Goal: Information Seeking & Learning: Check status

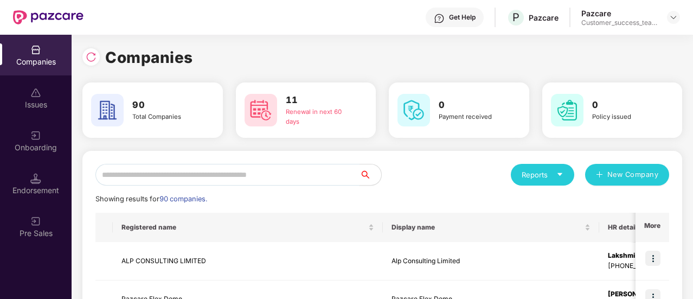
click at [173, 171] on input "text" at bounding box center [227, 175] width 264 height 22
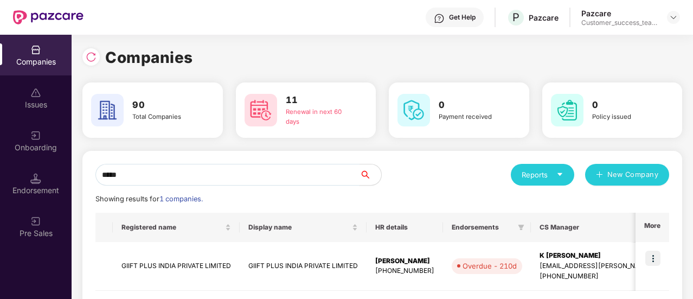
scroll to position [52, 0]
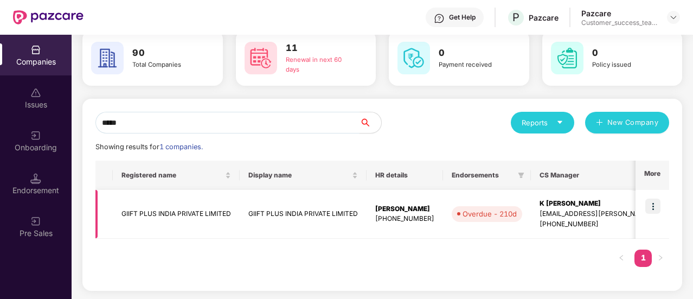
type input "*****"
click at [654, 215] on td at bounding box center [652, 214] width 34 height 49
click at [654, 213] on img at bounding box center [652, 205] width 15 height 15
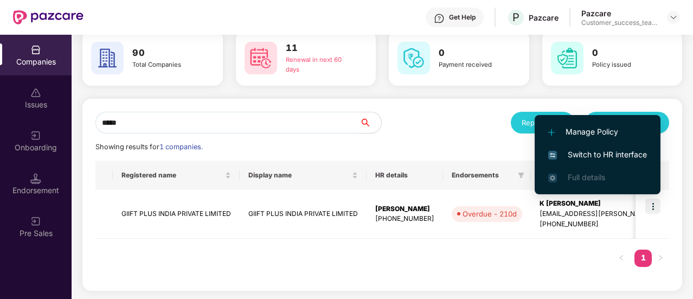
scroll to position [0, 1]
click at [610, 161] on li "Switch to HR interface" at bounding box center [597, 154] width 126 height 23
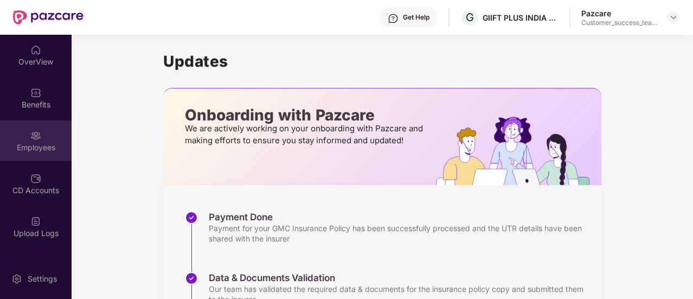
click at [42, 127] on div "Employees" at bounding box center [36, 140] width 72 height 41
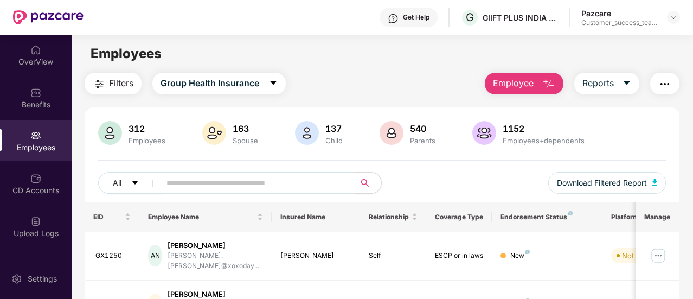
click at [265, 183] on input "text" at bounding box center [253, 182] width 174 height 16
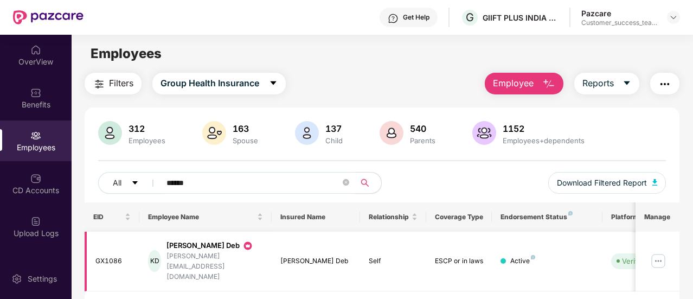
click at [658, 252] on img at bounding box center [657, 260] width 17 height 17
drag, startPoint x: 187, startPoint y: 186, endPoint x: 154, endPoint y: 184, distance: 33.2
click at [154, 184] on span "******" at bounding box center [254, 183] width 202 height 22
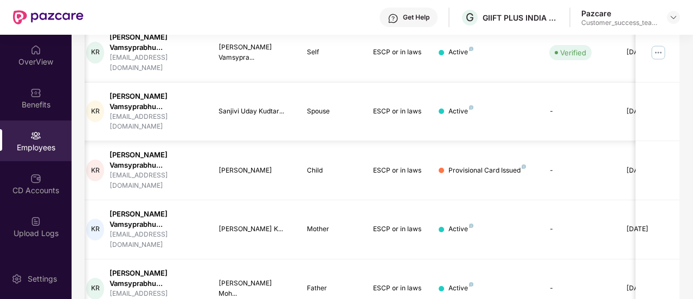
scroll to position [0, 108]
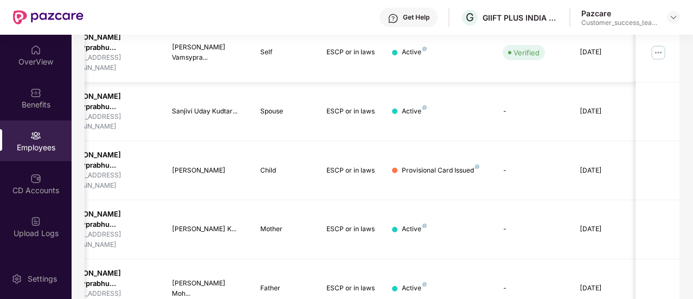
type input "*****"
click at [657, 49] on img at bounding box center [657, 52] width 17 height 17
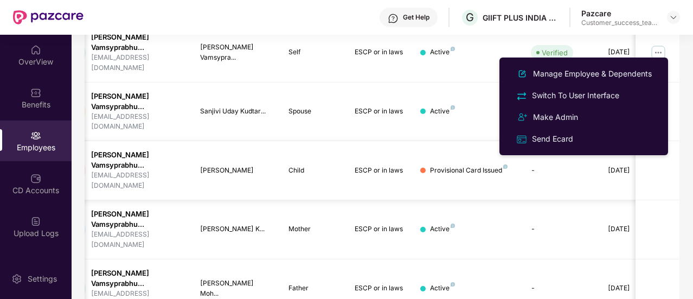
scroll to position [0, 0]
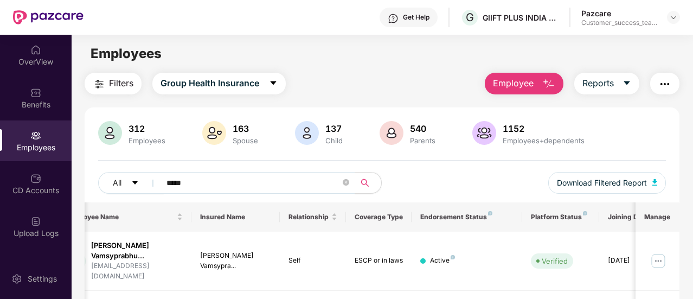
click at [435, 82] on div "Filters Group Health Insurance Employee Reports" at bounding box center [382, 84] width 594 height 22
click at [610, 175] on button "Download Filtered Report" at bounding box center [607, 183] width 118 height 22
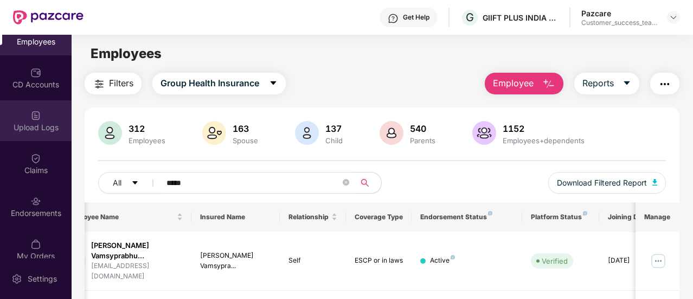
scroll to position [119, 0]
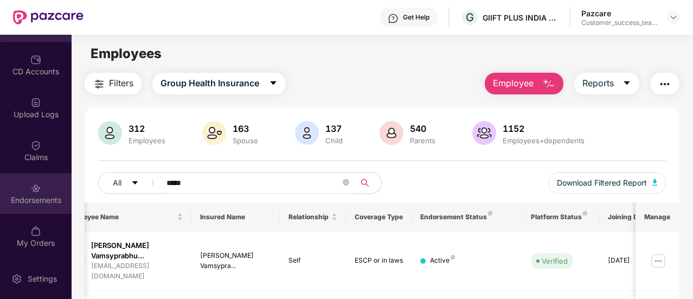
click at [42, 186] on div "Endorsements" at bounding box center [36, 193] width 72 height 41
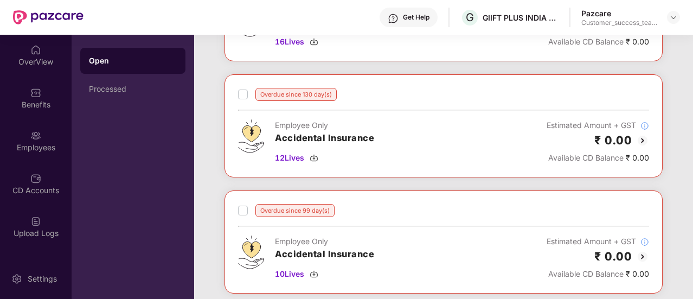
scroll to position [0, 0]
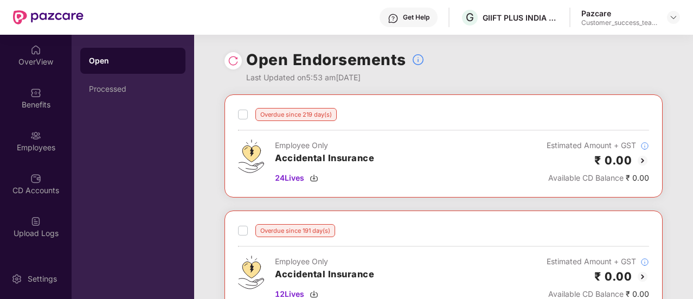
click at [234, 62] on img at bounding box center [233, 60] width 11 height 11
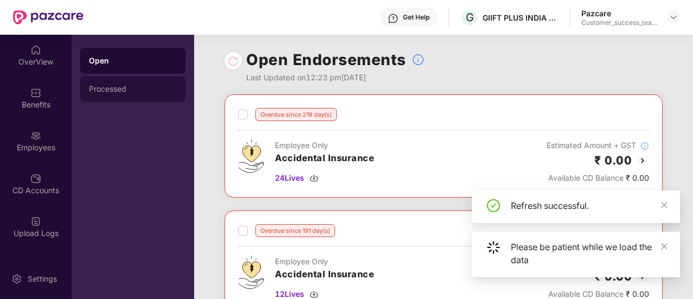
click at [129, 87] on div "Processed" at bounding box center [133, 89] width 88 height 9
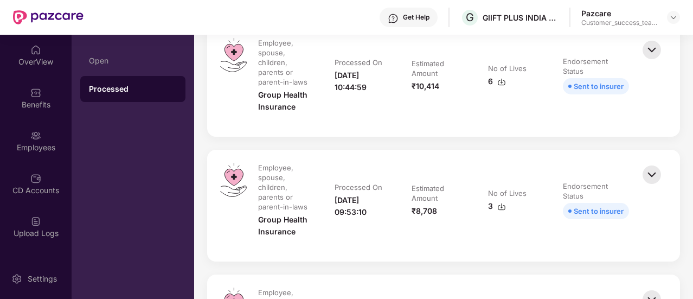
scroll to position [143, 0]
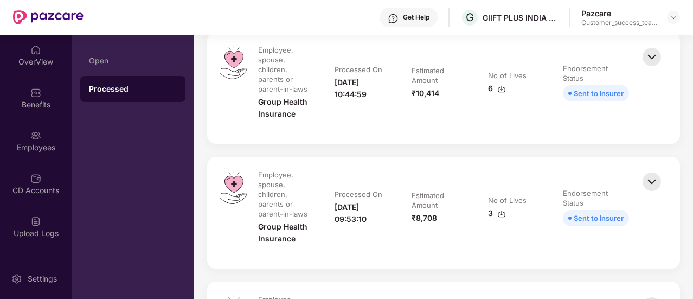
click at [501, 214] on img at bounding box center [501, 213] width 9 height 9
click at [501, 90] on img at bounding box center [501, 89] width 9 height 9
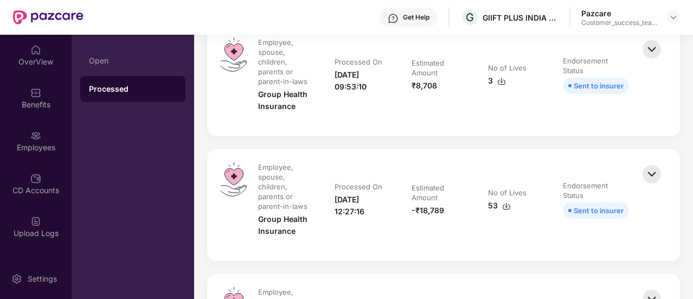
click at [502, 207] on img at bounding box center [506, 206] width 9 height 9
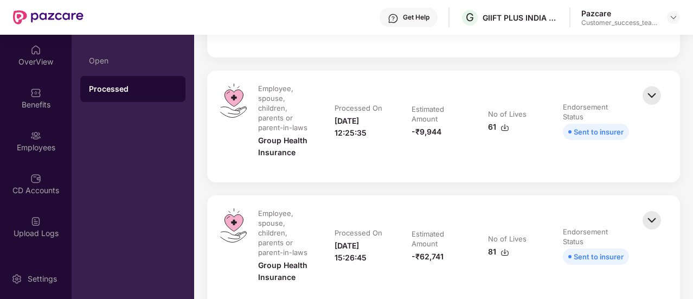
scroll to position [479, 0]
click at [113, 59] on div "Open" at bounding box center [133, 60] width 88 height 9
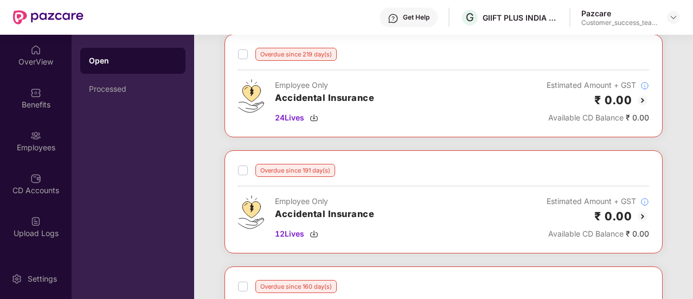
scroll to position [0, 0]
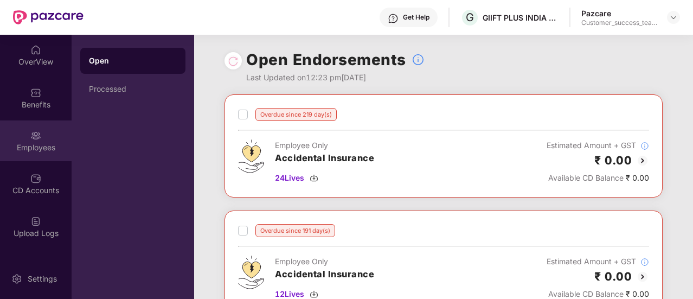
click at [41, 147] on div "Employees" at bounding box center [36, 147] width 72 height 11
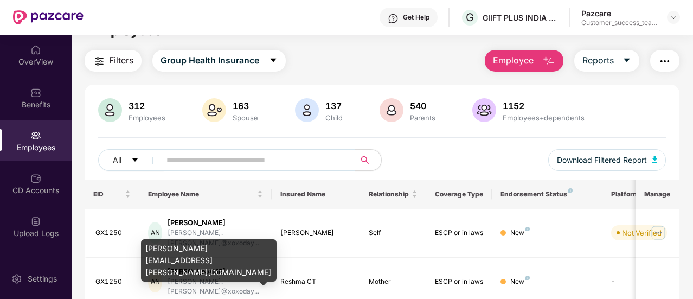
scroll to position [20, 0]
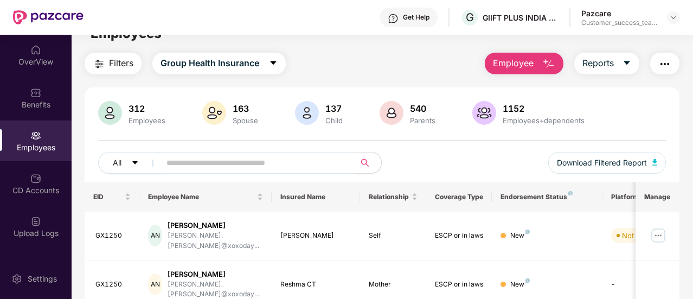
click at [202, 156] on input "text" at bounding box center [253, 162] width 174 height 16
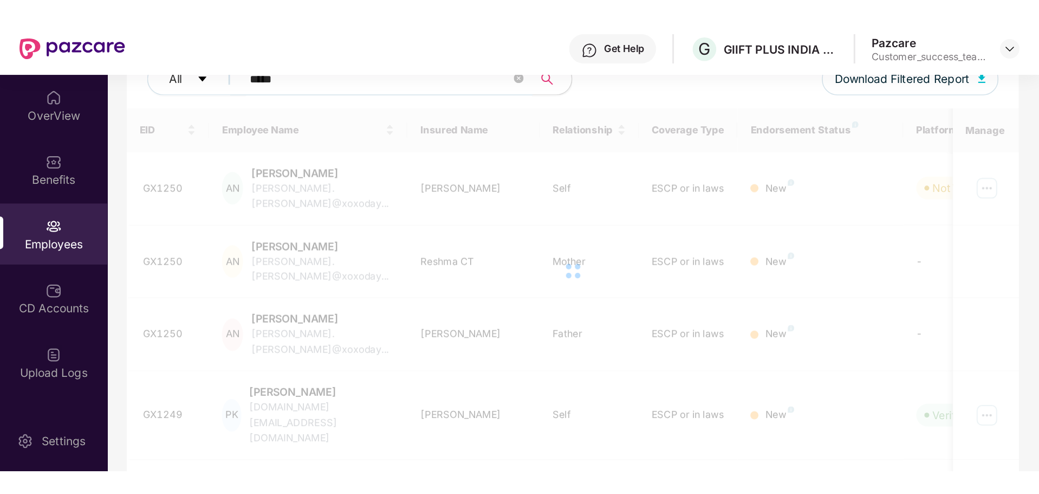
scroll to position [146, 0]
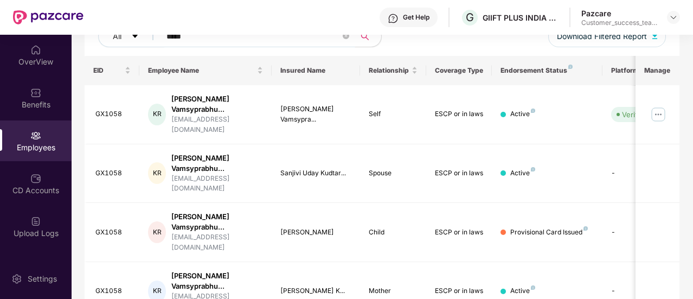
type input "*****"
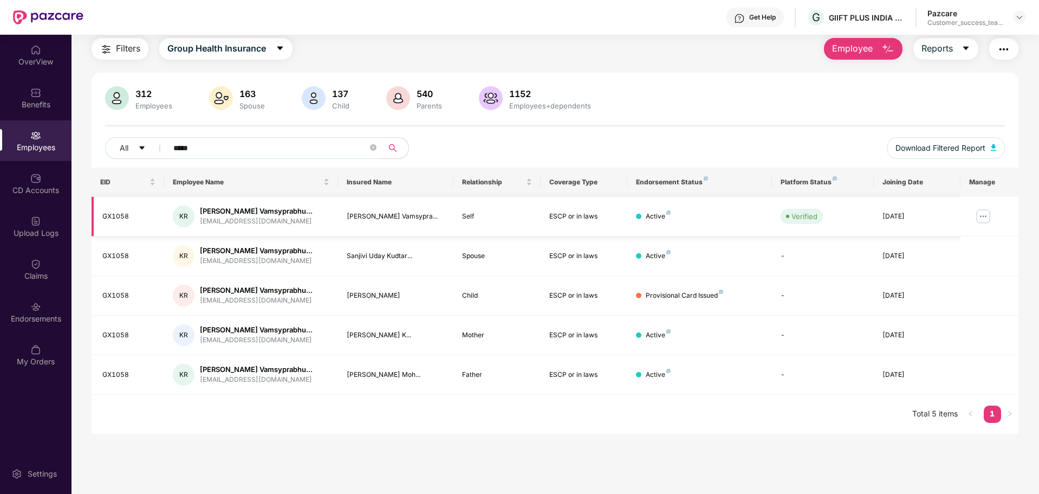
scroll to position [35, 0]
click at [693, 41] on button "button" at bounding box center [1004, 49] width 29 height 22
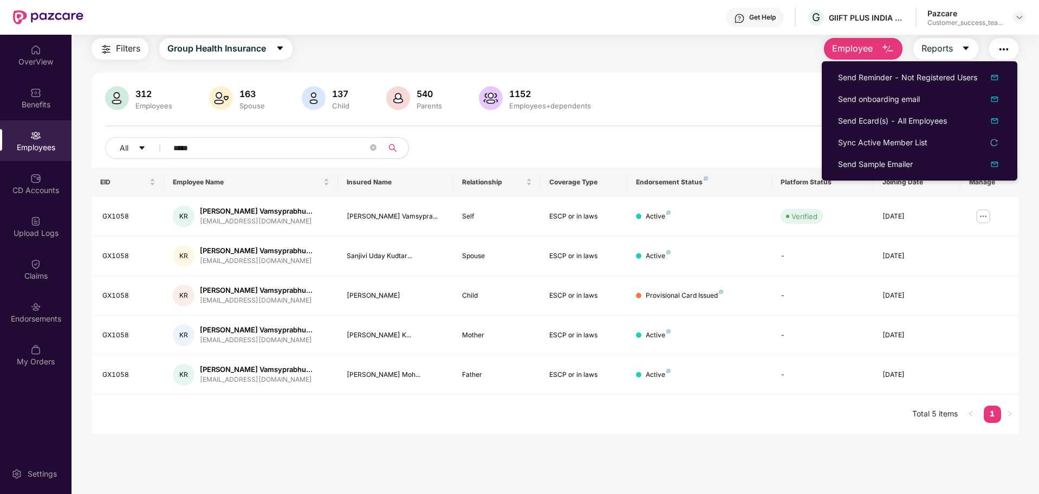
click at [693, 89] on div "312 Employees 163 Spouse 137 Child 540 Parents 1152 Employees+dependents" at bounding box center [555, 99] width 900 height 26
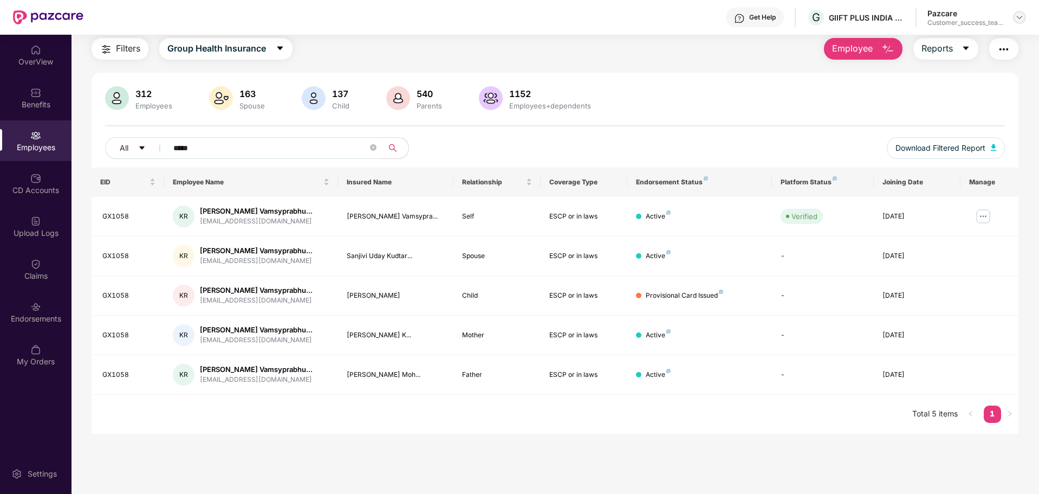
click at [693, 16] on img at bounding box center [1020, 17] width 9 height 9
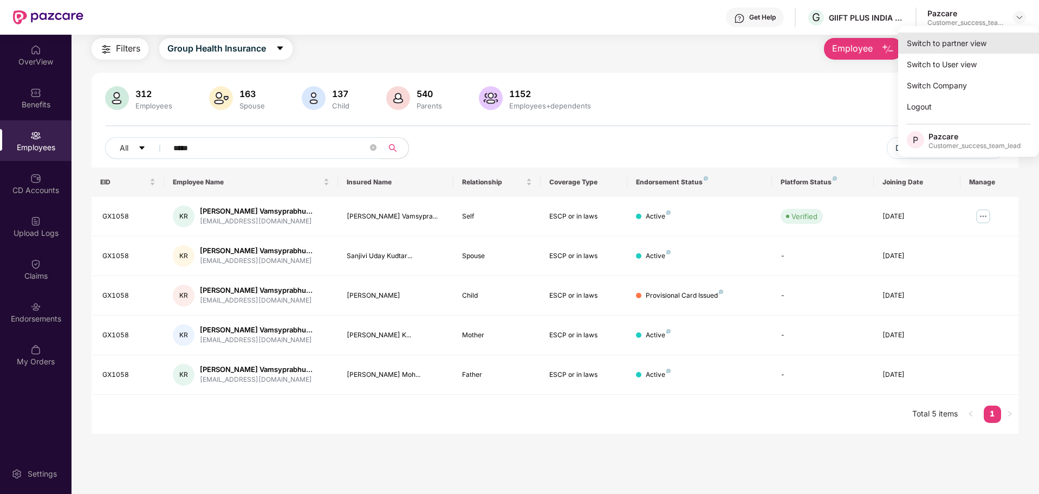
click at [693, 51] on div "Switch to partner view" at bounding box center [968, 43] width 141 height 21
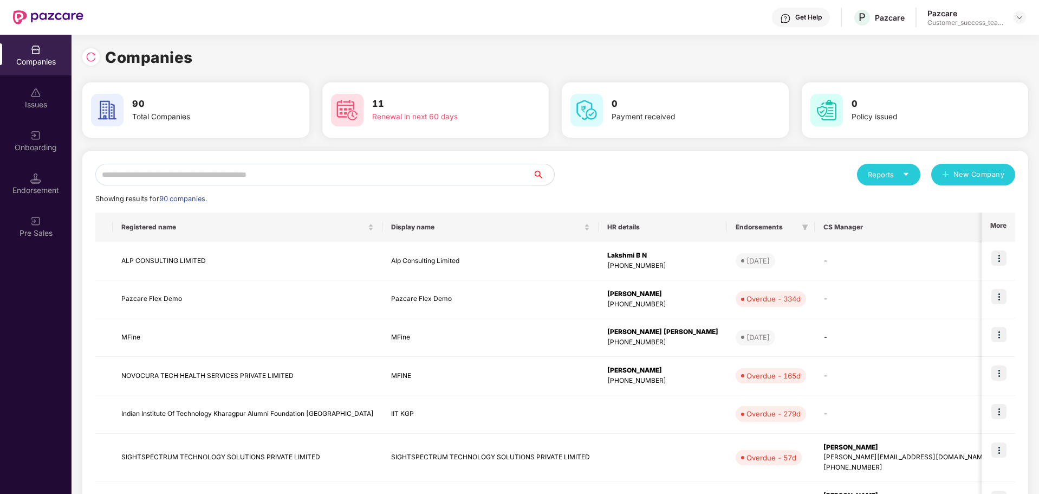
click at [247, 171] on input "text" at bounding box center [313, 175] width 437 height 22
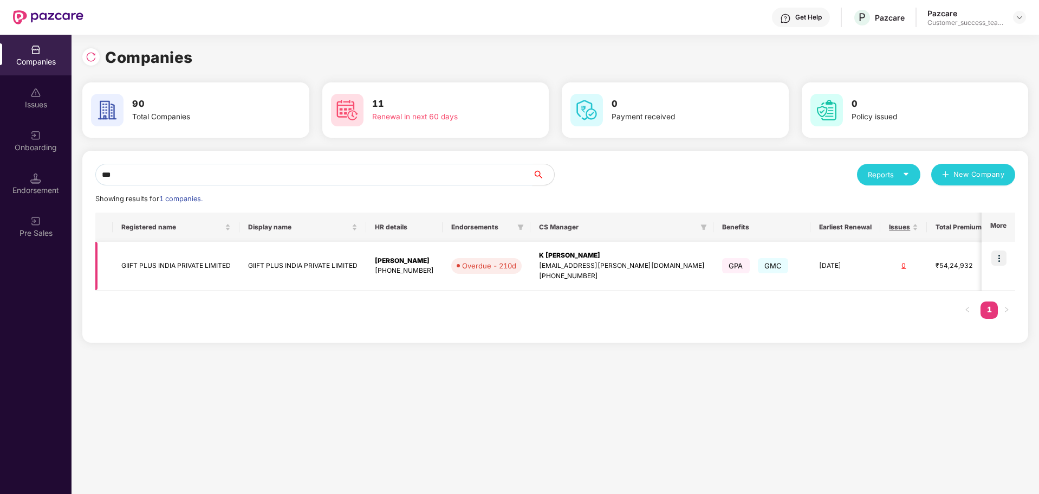
type input "***"
click at [198, 261] on td "GIIFT PLUS INDIA PRIVATE LIMITED" at bounding box center [176, 266] width 127 height 49
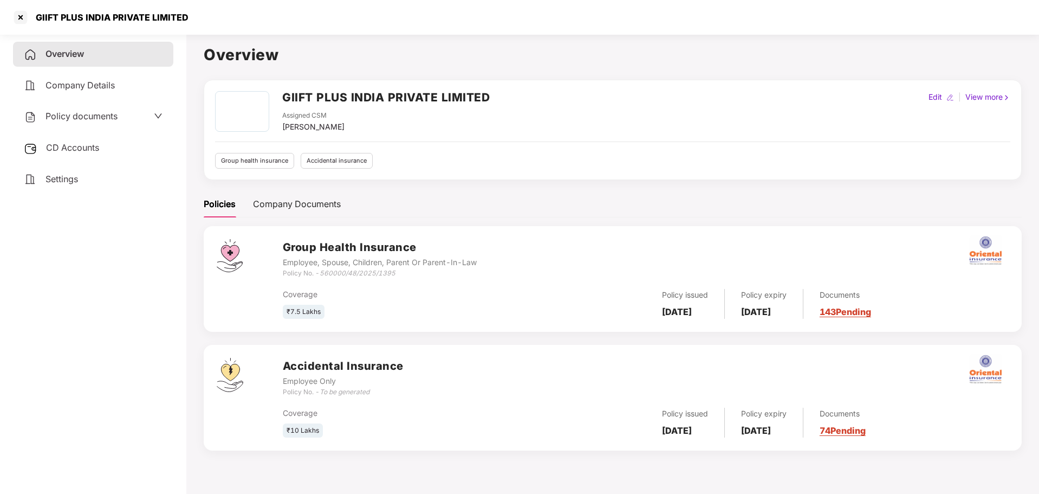
click at [134, 119] on div "Policy documents" at bounding box center [93, 116] width 139 height 14
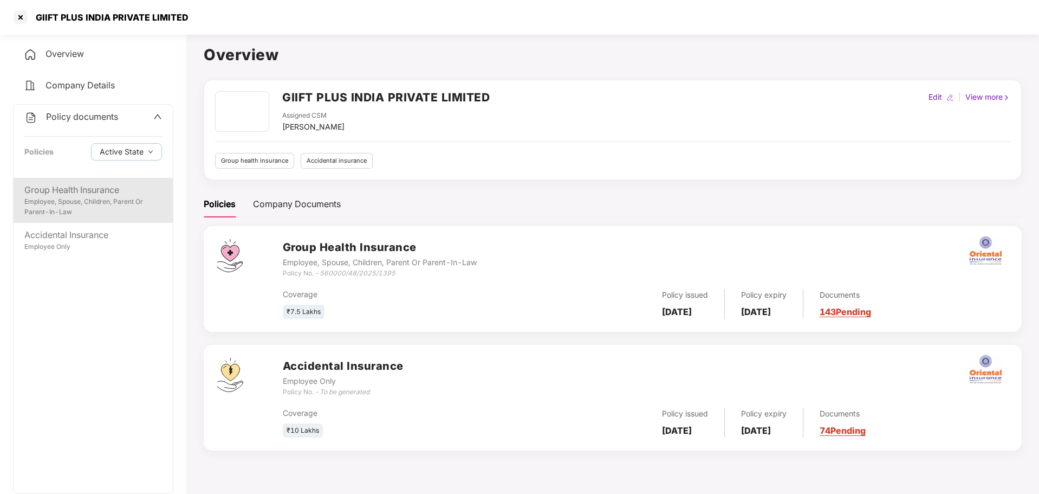
click at [88, 205] on div "Employee, Spouse, Children, Parent Or Parent-In-Law" at bounding box center [93, 207] width 138 height 21
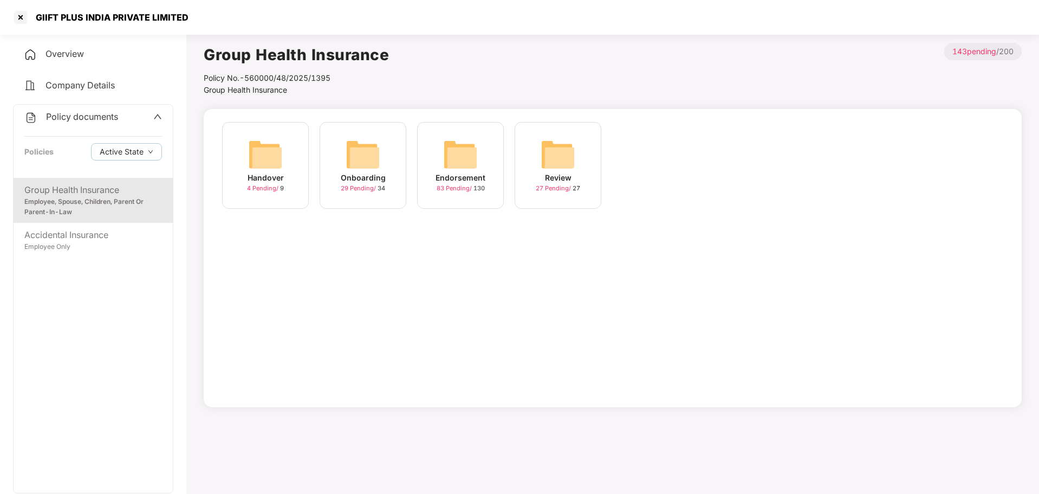
click at [104, 115] on span "Policy documents" at bounding box center [82, 116] width 72 height 11
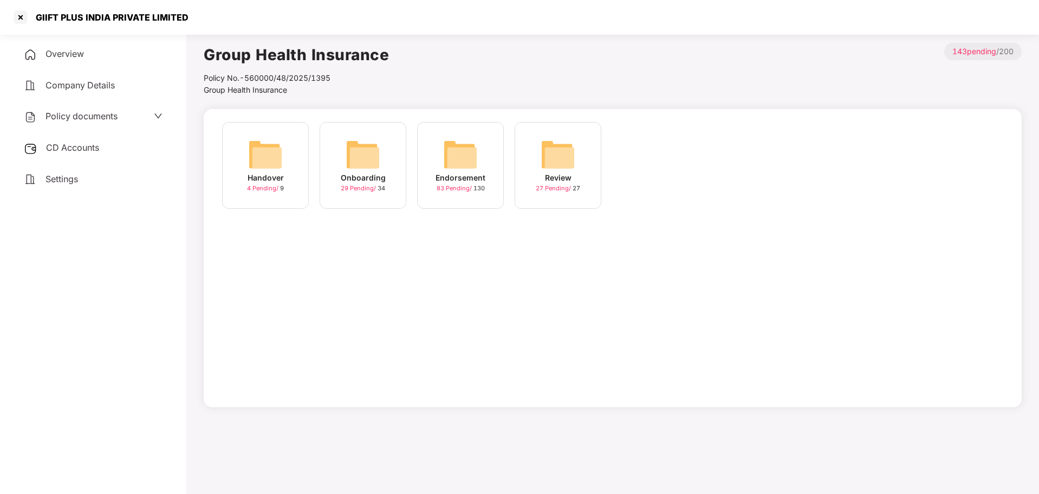
click at [102, 88] on span "Company Details" at bounding box center [80, 85] width 69 height 11
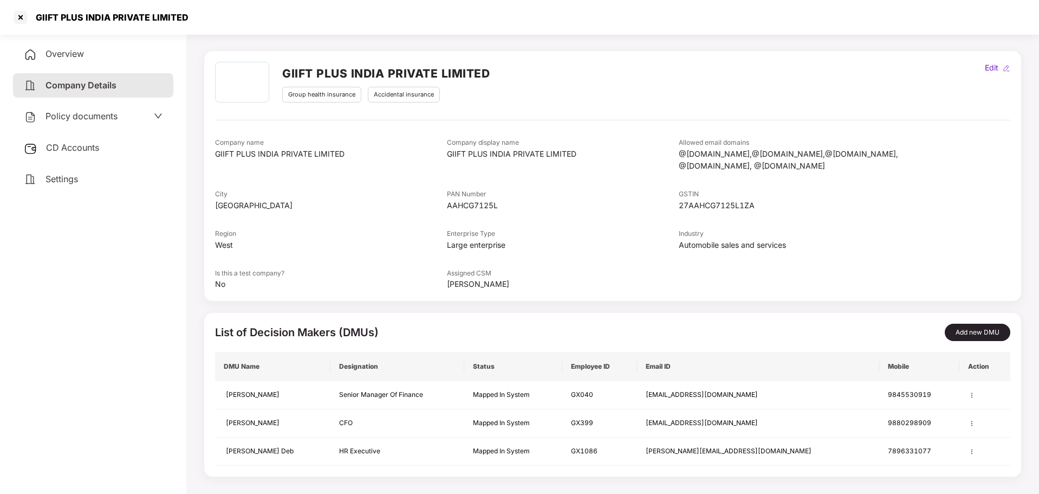
scroll to position [36, 0]
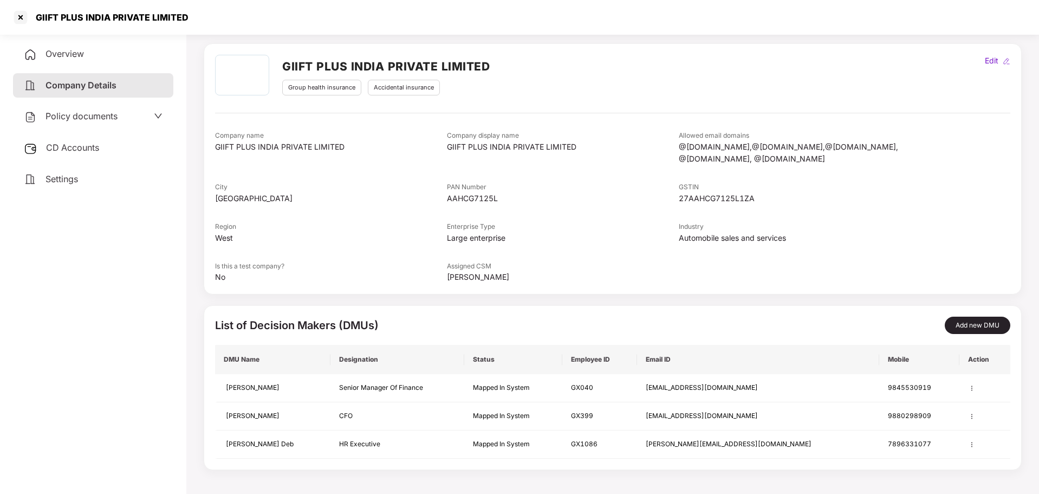
click at [83, 152] on span "CD Accounts" at bounding box center [72, 147] width 53 height 11
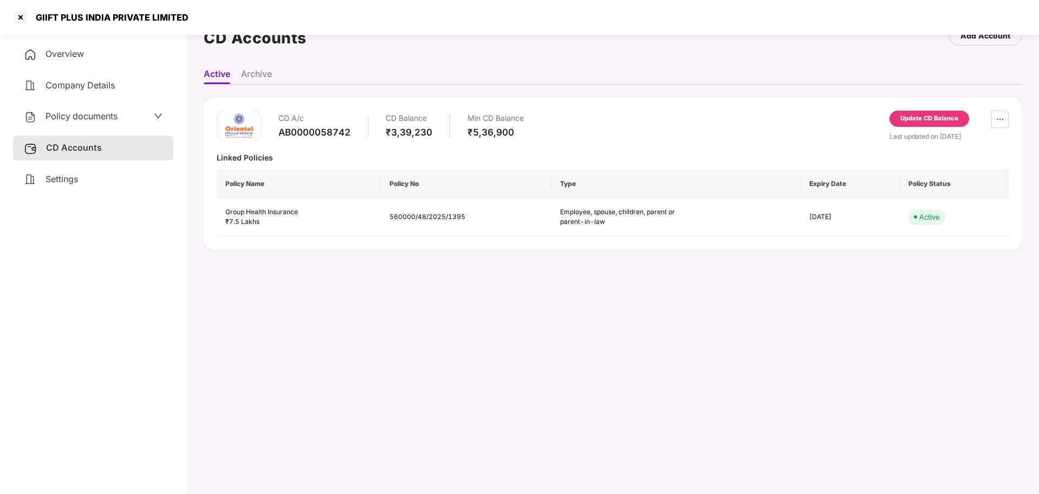
click at [88, 173] on div "Settings" at bounding box center [93, 179] width 160 height 25
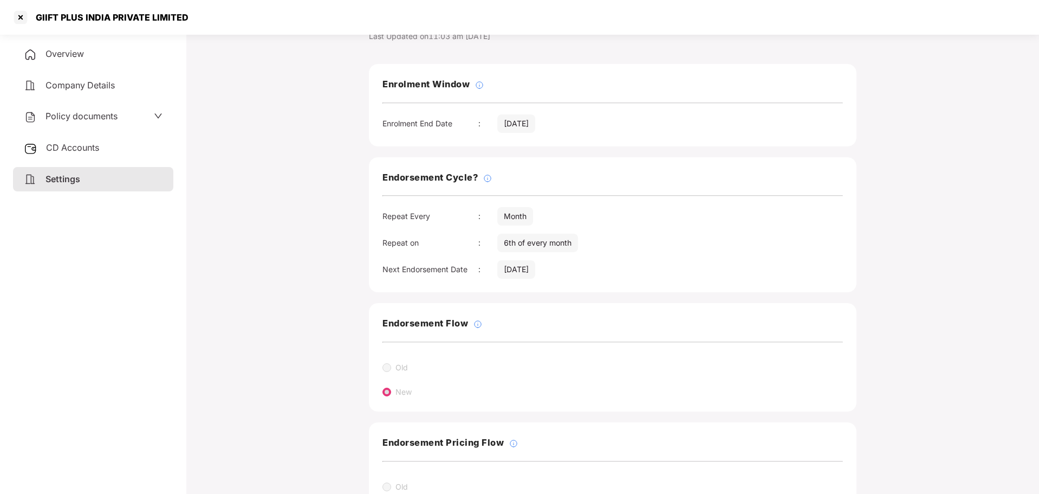
scroll to position [97, 0]
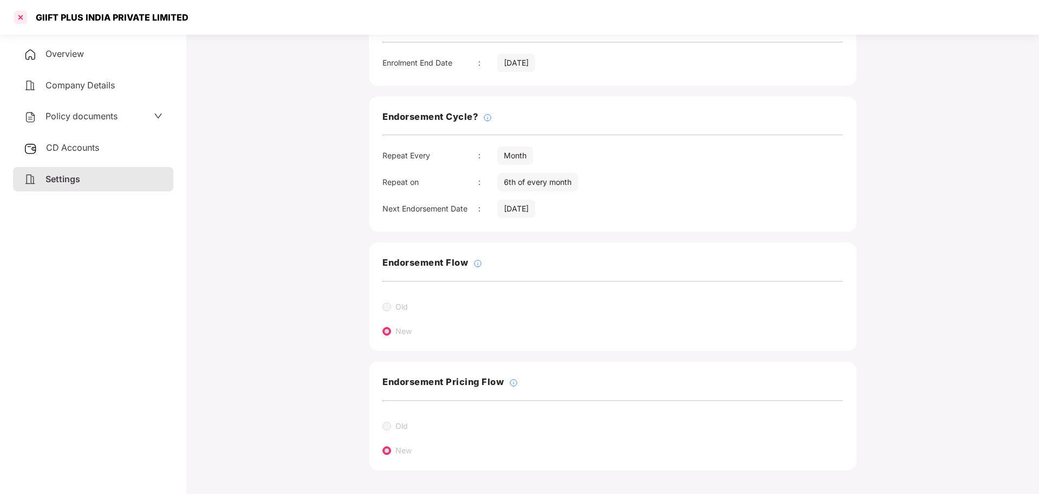
click at [18, 12] on div at bounding box center [20, 17] width 17 height 17
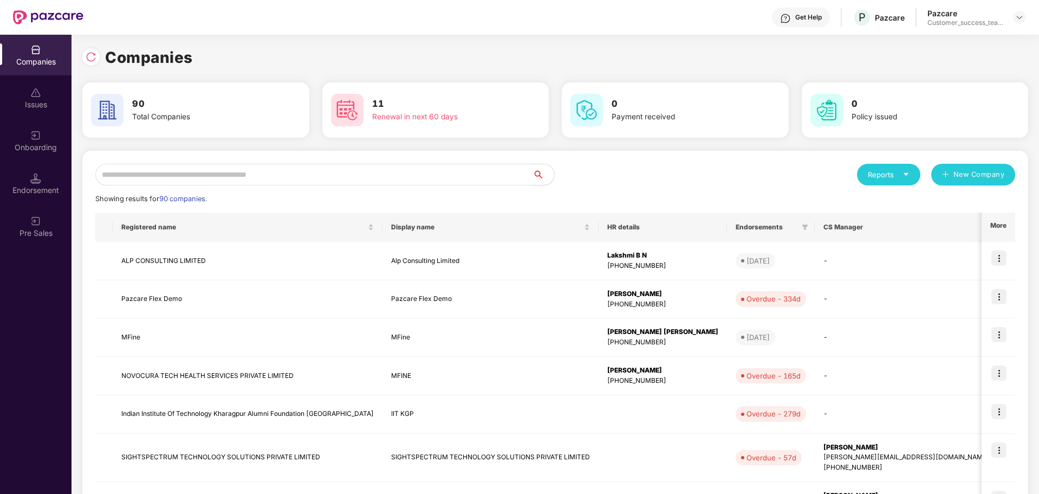
scroll to position [0, 0]
click at [47, 189] on div "Endorsement" at bounding box center [36, 190] width 72 height 11
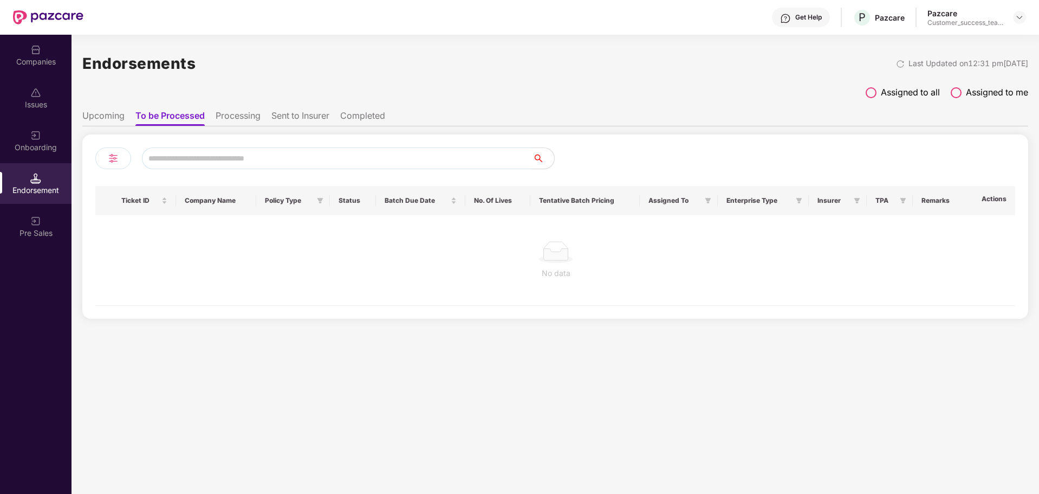
click at [290, 118] on li "Sent to Insurer" at bounding box center [300, 118] width 58 height 16
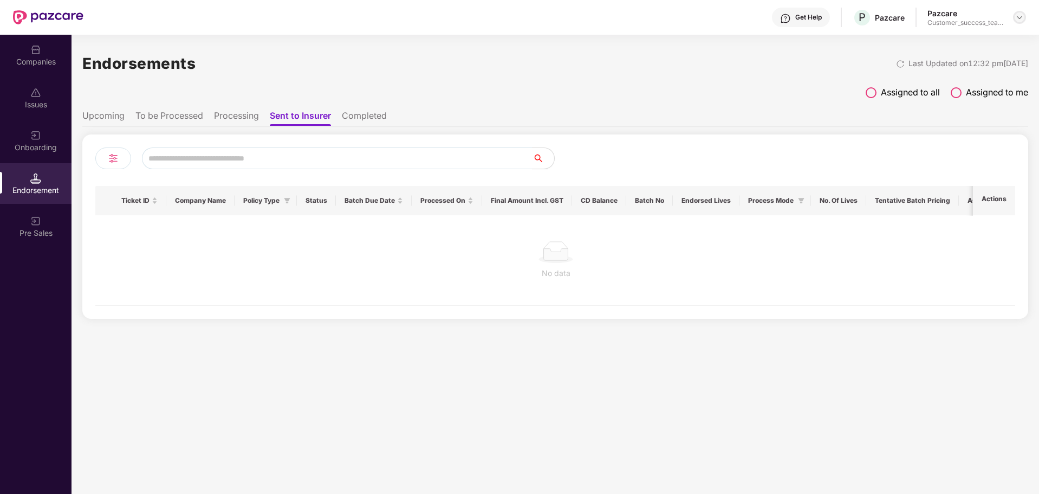
click at [693, 17] on img at bounding box center [1020, 17] width 9 height 9
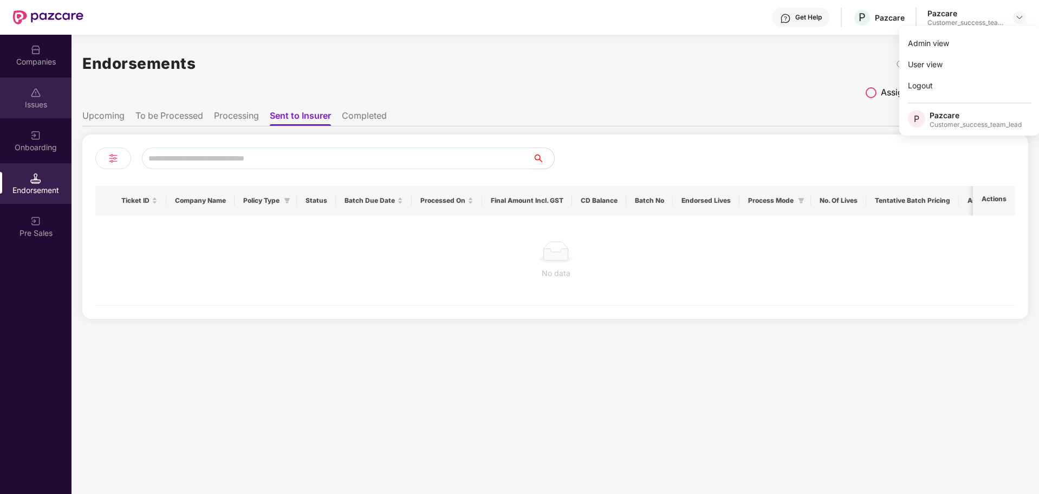
click at [35, 77] on div "Issues" at bounding box center [36, 97] width 72 height 41
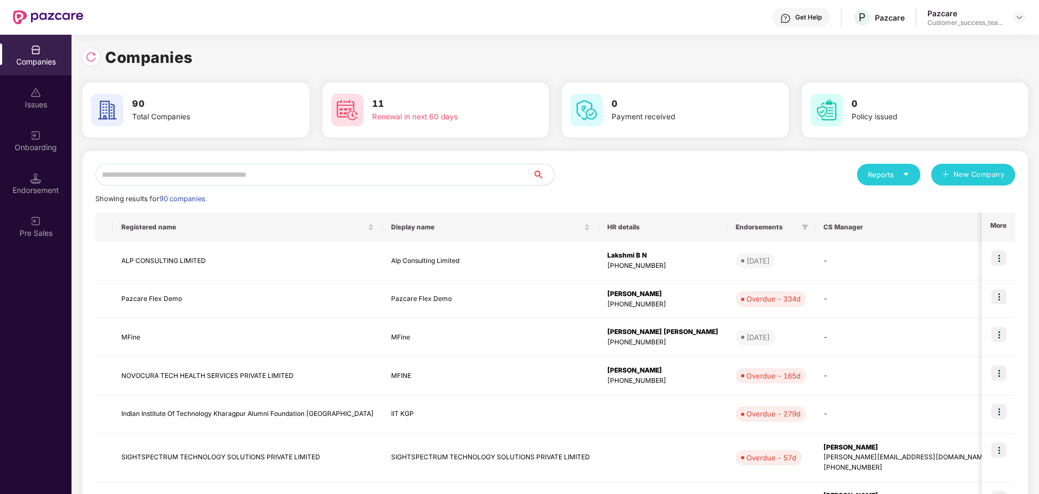
click at [227, 174] on input "text" at bounding box center [313, 175] width 437 height 22
type input "*"
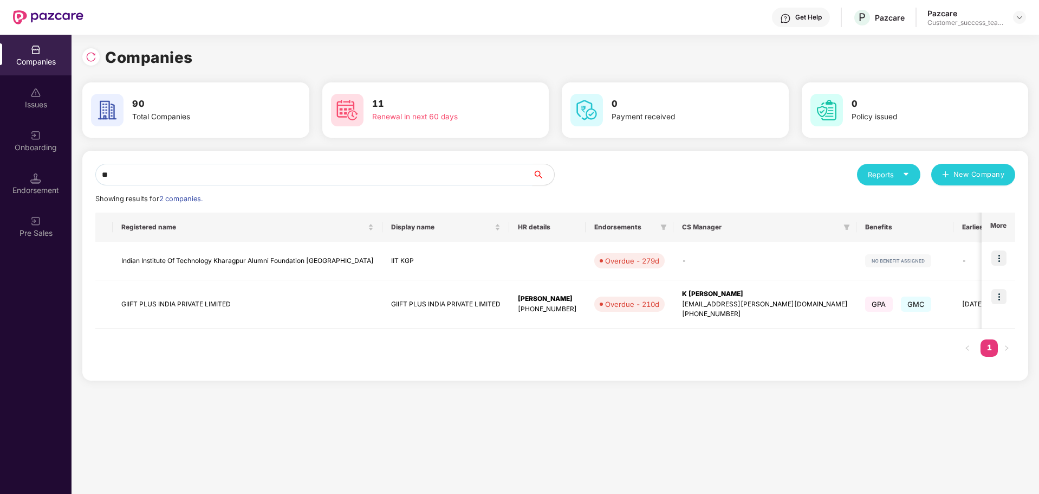
type input "*"
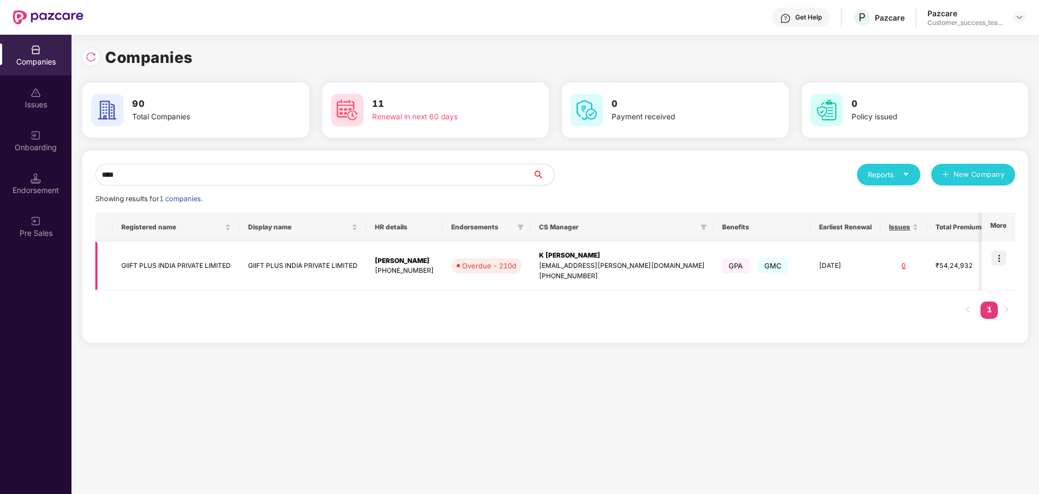
type input "****"
click at [204, 267] on td "GIIFT PLUS INDIA PRIVATE LIMITED" at bounding box center [176, 266] width 127 height 49
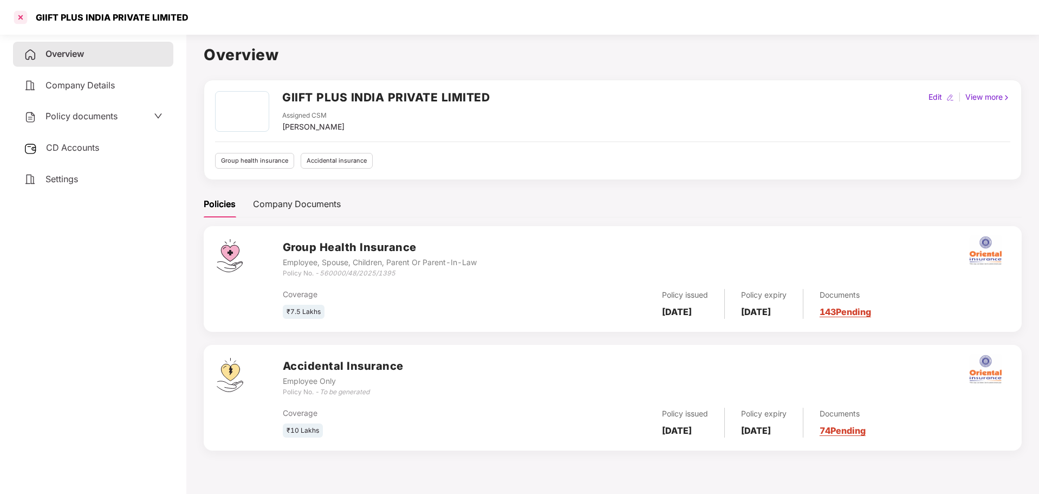
click at [18, 17] on div at bounding box center [20, 17] width 17 height 17
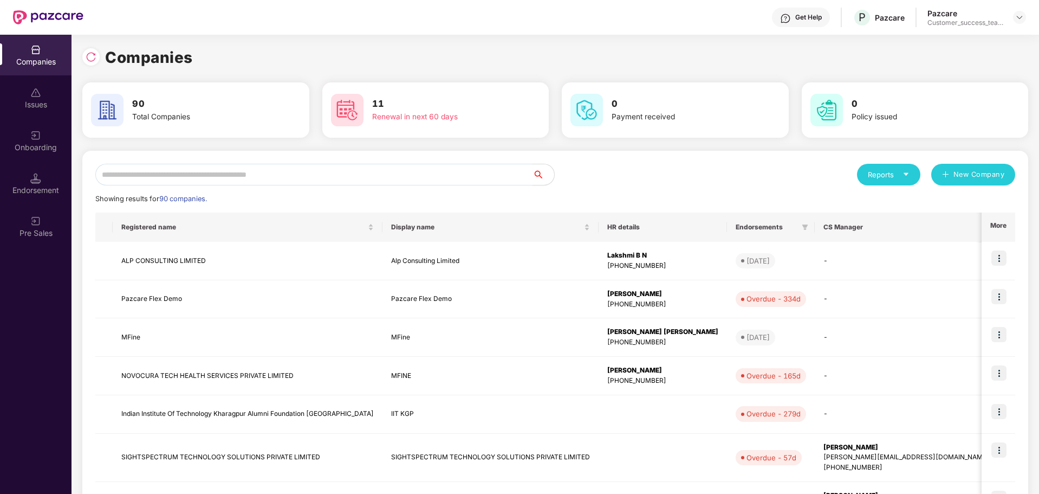
click at [287, 172] on input "text" at bounding box center [313, 175] width 437 height 22
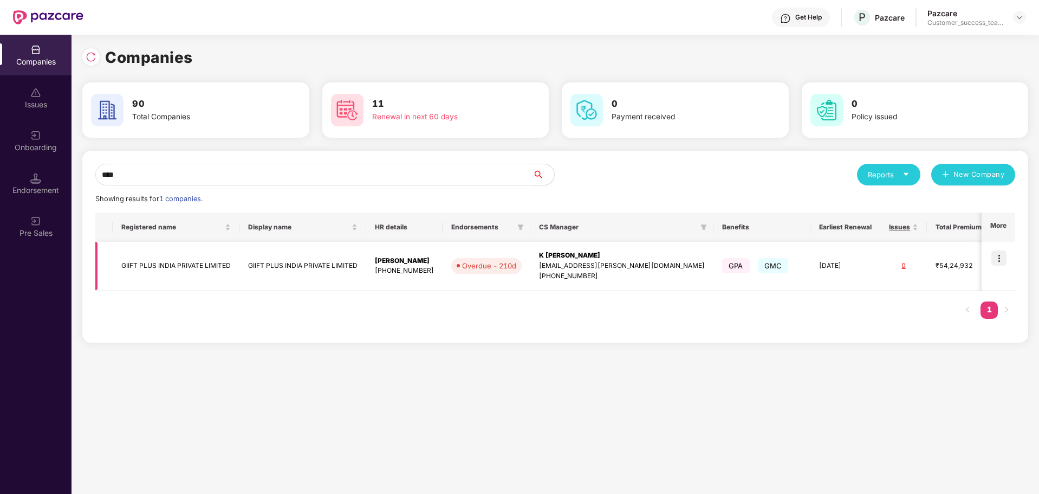
type input "****"
click at [693, 257] on img at bounding box center [999, 257] width 15 height 15
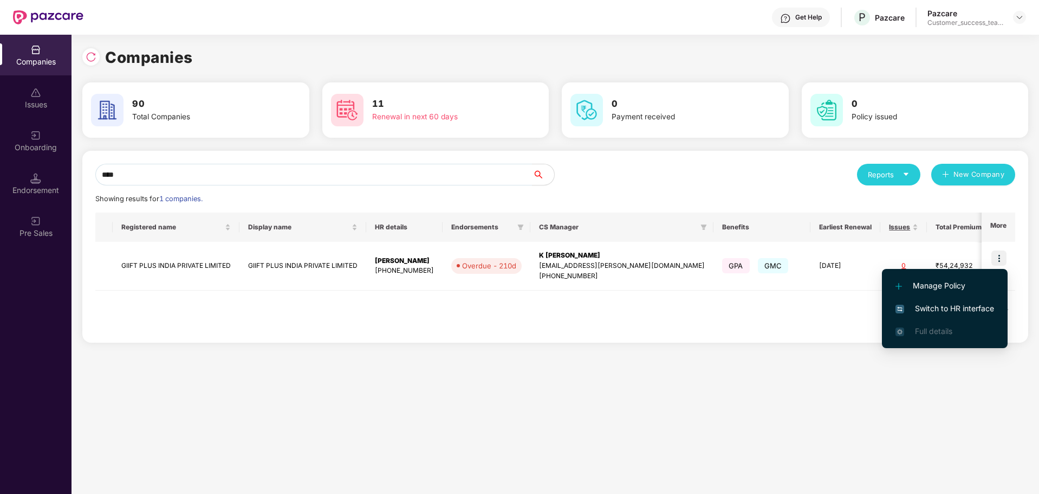
click at [693, 298] on span "Switch to HR interface" at bounding box center [945, 308] width 99 height 12
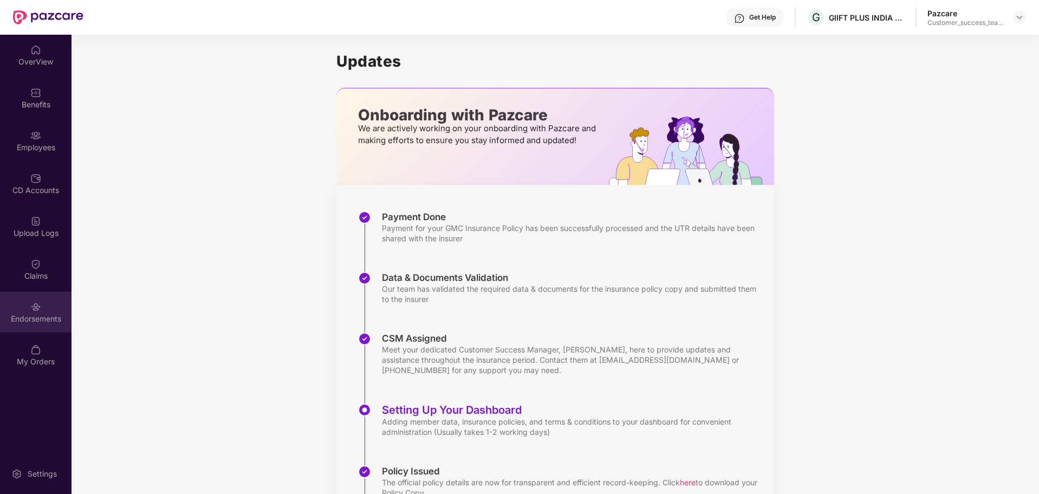
click at [41, 298] on div "Endorsements" at bounding box center [36, 312] width 72 height 41
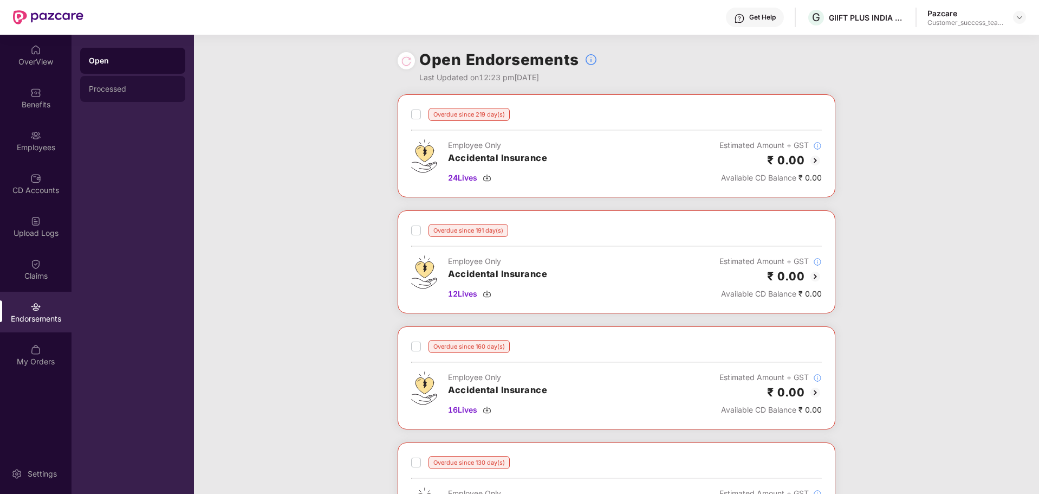
click at [122, 82] on div "Processed" at bounding box center [132, 89] width 105 height 26
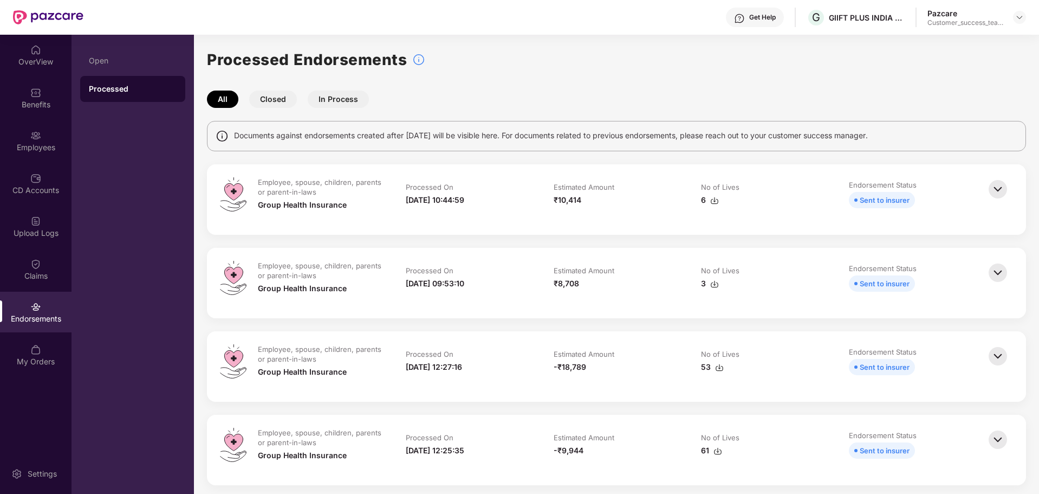
click at [339, 98] on button "In Process" at bounding box center [338, 98] width 61 height 17
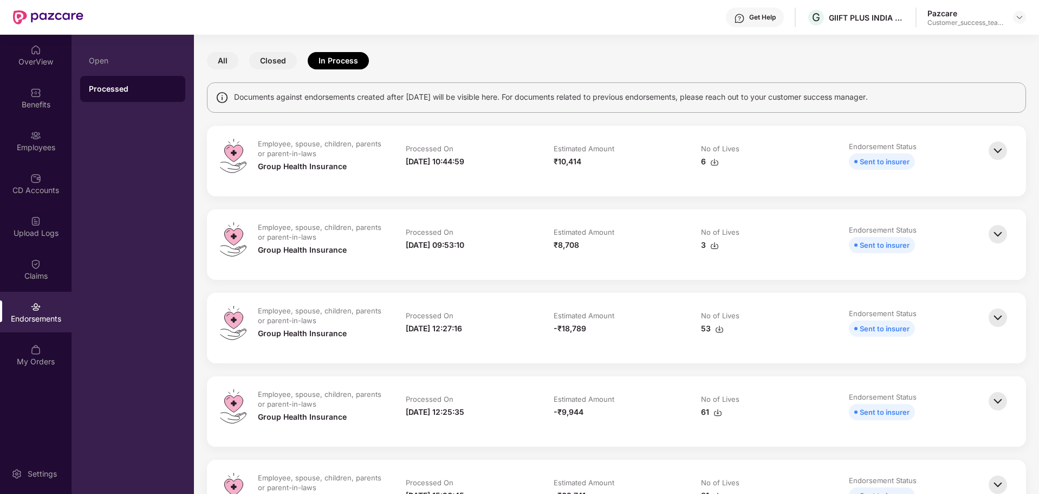
scroll to position [31, 0]
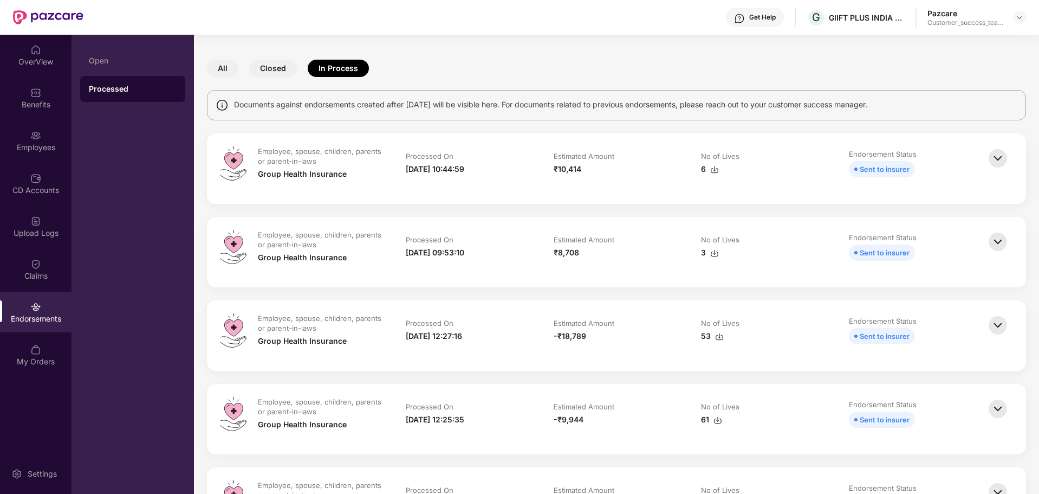
click at [693, 165] on img at bounding box center [998, 158] width 24 height 24
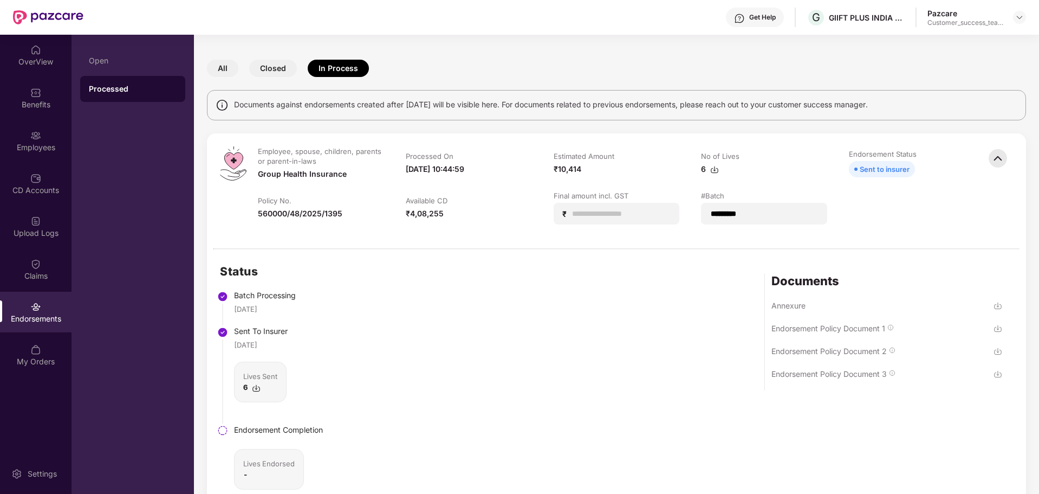
click at [693, 165] on img at bounding box center [998, 158] width 24 height 24
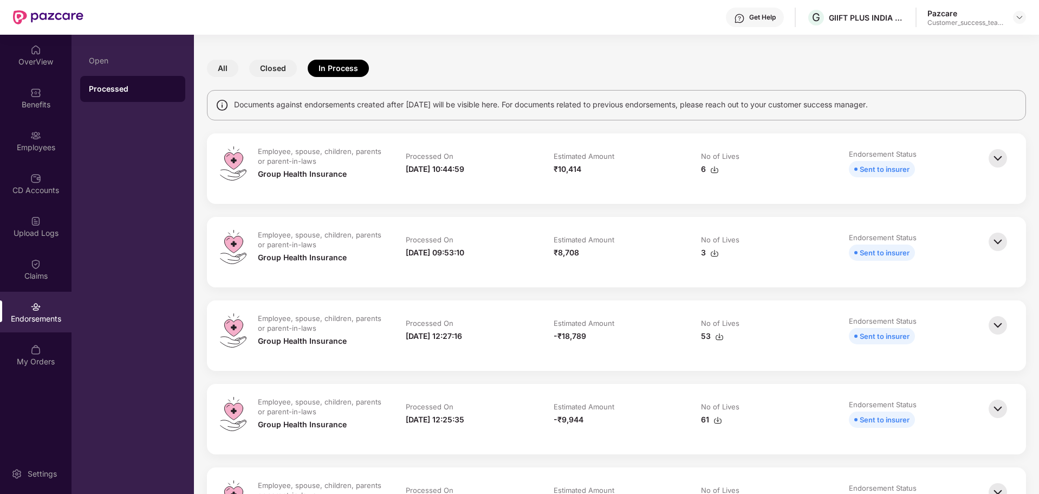
click at [693, 165] on img at bounding box center [998, 158] width 24 height 24
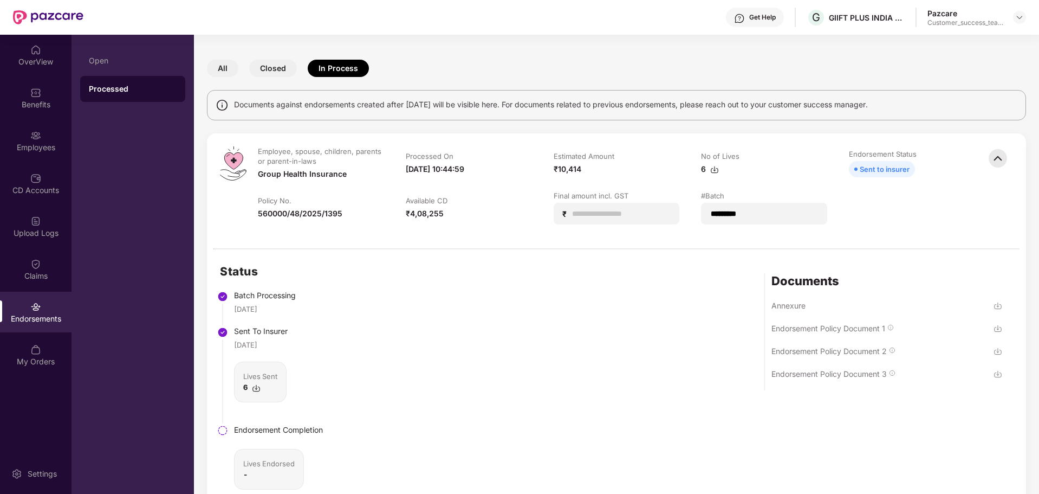
click at [693, 165] on img at bounding box center [998, 158] width 24 height 24
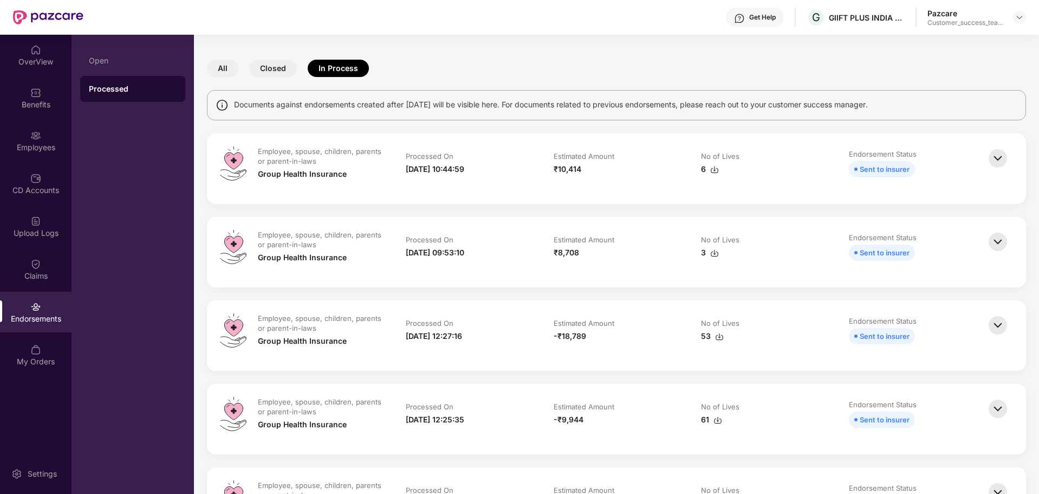
scroll to position [44, 0]
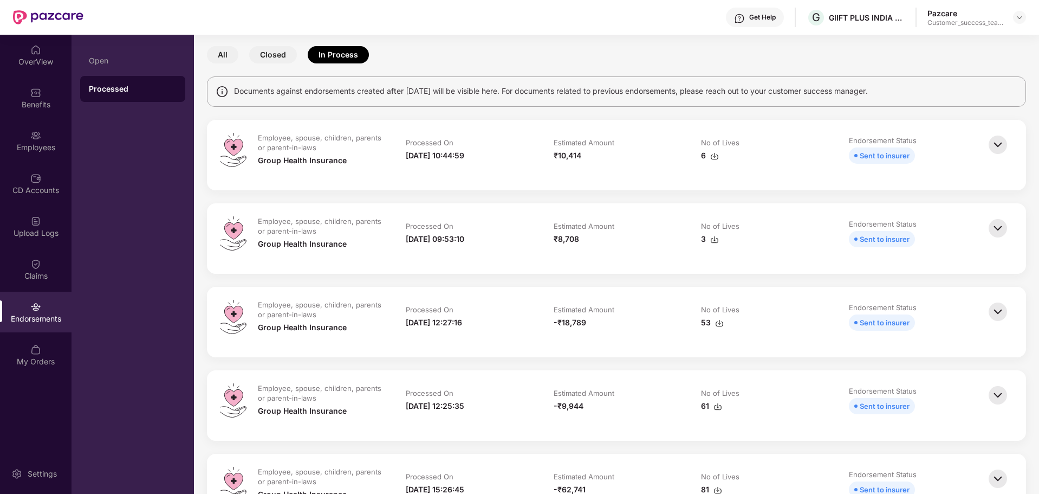
click at [693, 298] on img at bounding box center [719, 323] width 9 height 9
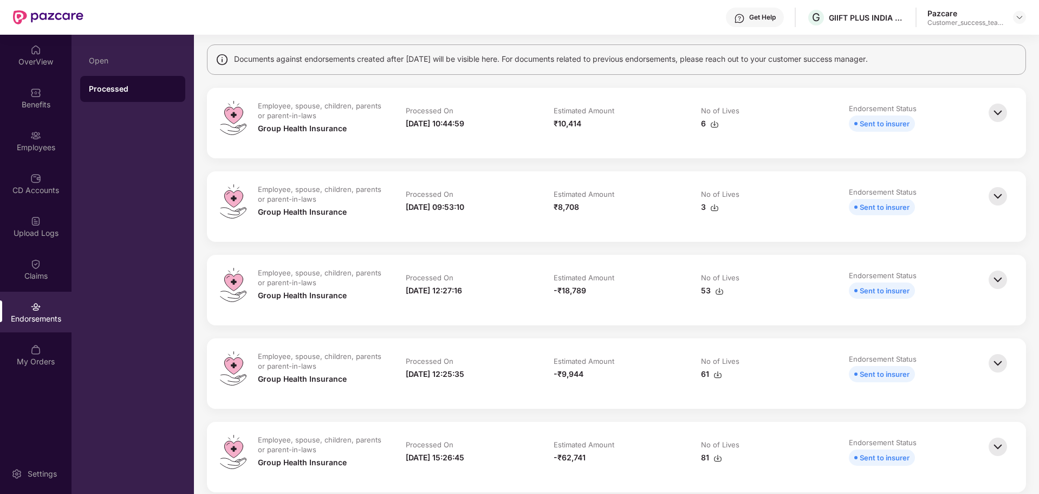
scroll to position [75, 0]
click at [693, 294] on img at bounding box center [719, 292] width 9 height 9
click at [57, 64] on div "OverView" at bounding box center [36, 61] width 72 height 11
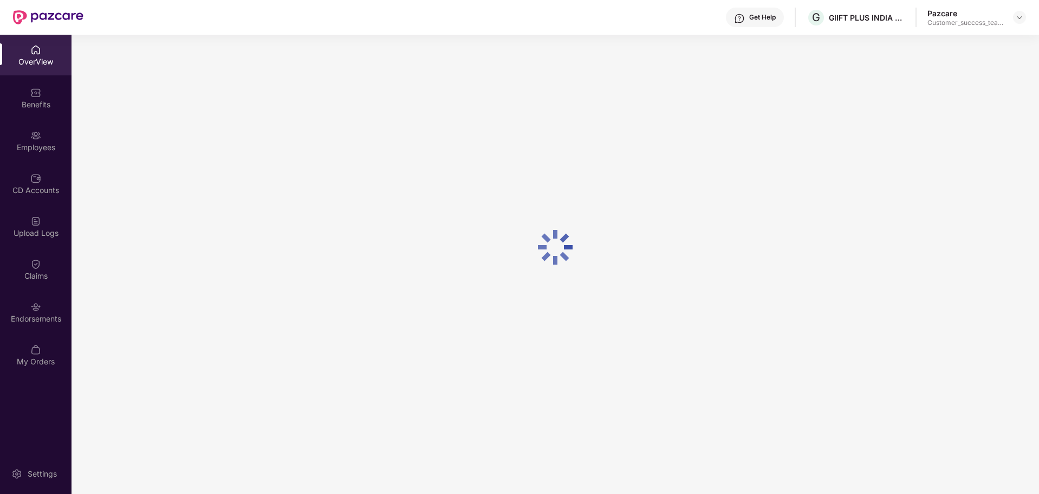
scroll to position [35, 0]
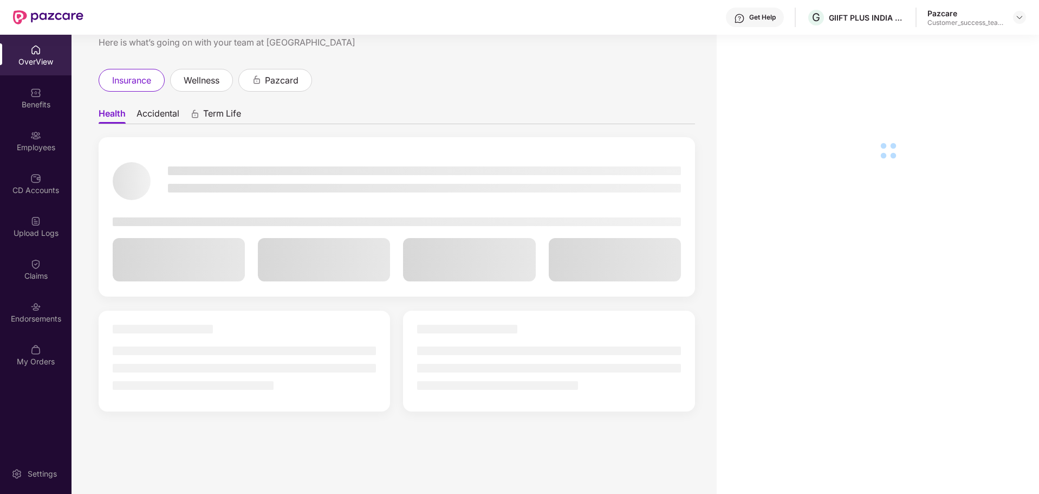
click at [46, 141] on div "Employees" at bounding box center [36, 140] width 72 height 41
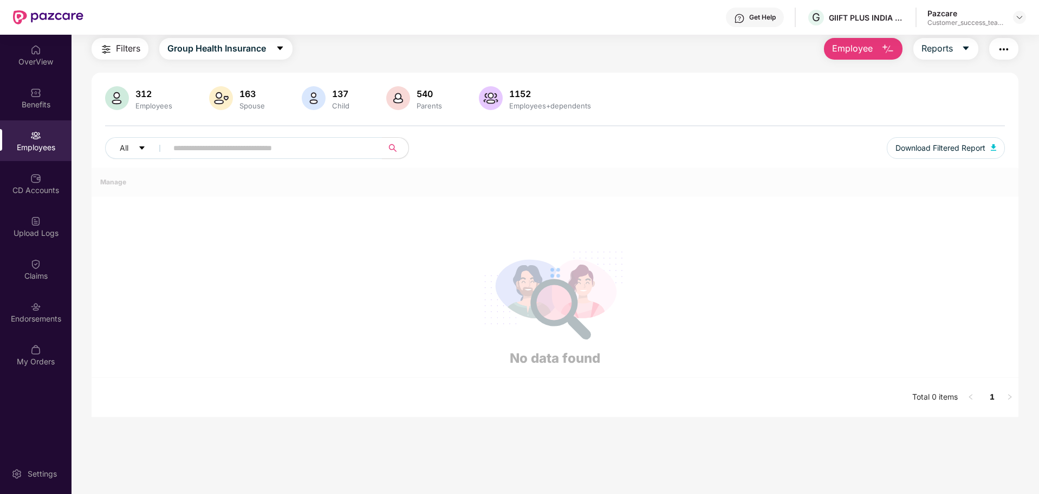
scroll to position [75, 0]
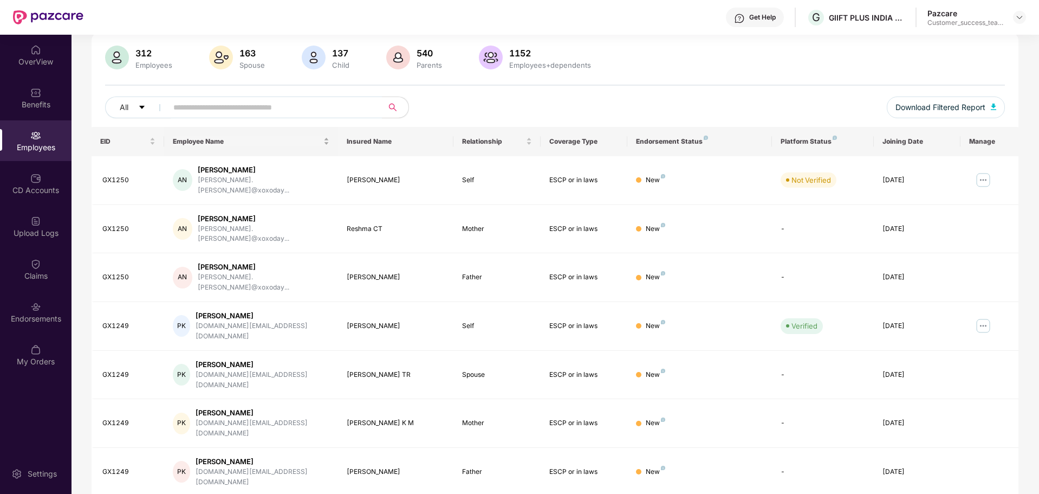
click at [229, 146] on div "Employee Name" at bounding box center [251, 141] width 157 height 10
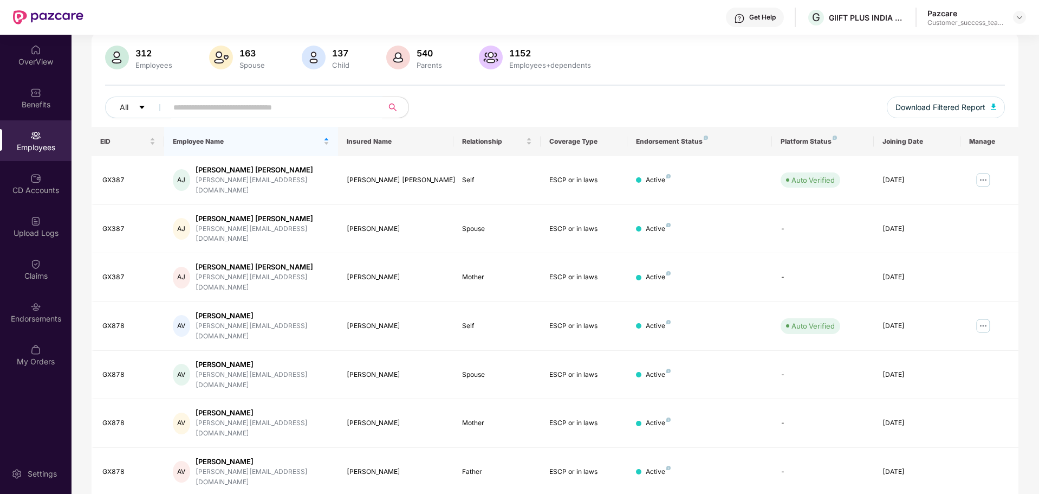
click at [221, 111] on input "text" at bounding box center [270, 107] width 195 height 16
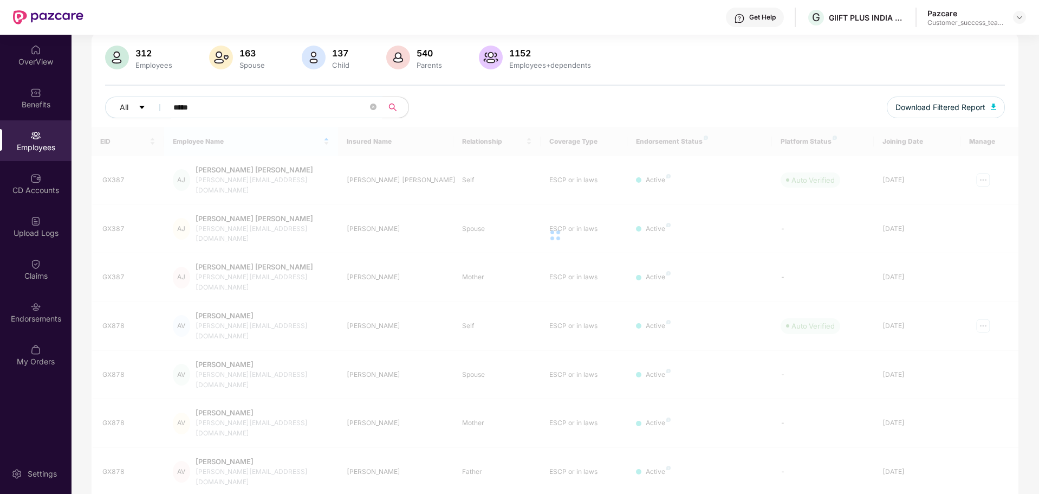
scroll to position [35, 0]
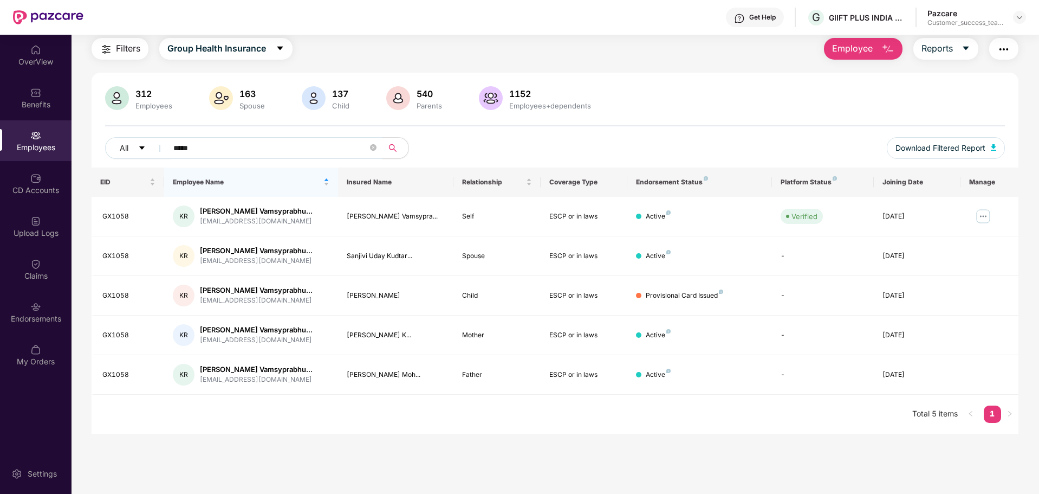
type input "*****"
click at [693, 54] on img "button" at bounding box center [1004, 49] width 13 height 13
click at [693, 217] on img at bounding box center [983, 216] width 17 height 17
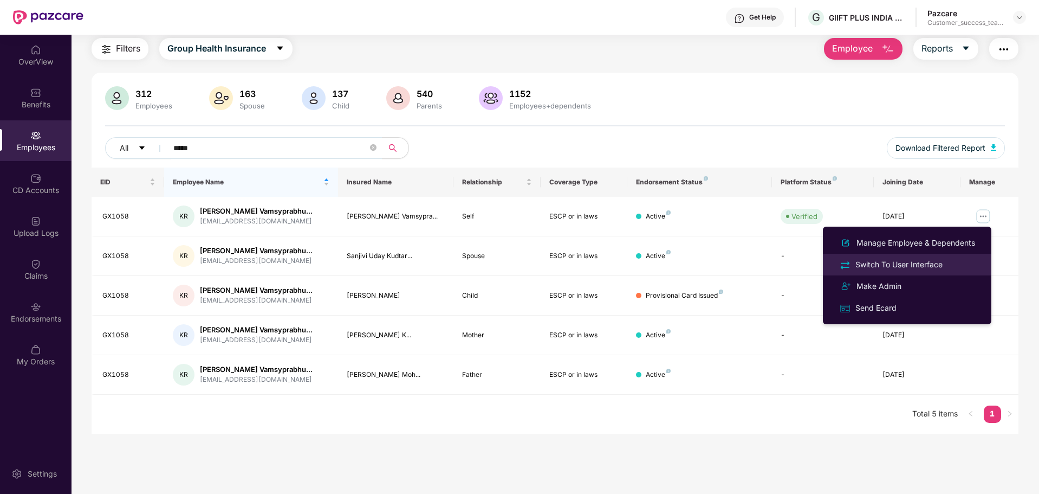
click at [693, 263] on div "Switch To User Interface" at bounding box center [900, 264] width 92 height 12
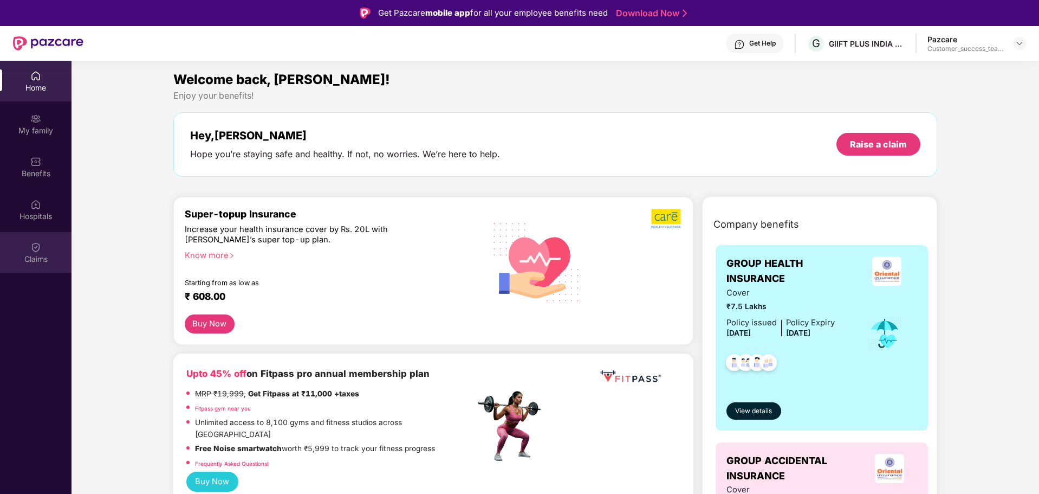
click at [37, 249] on img at bounding box center [35, 247] width 11 height 11
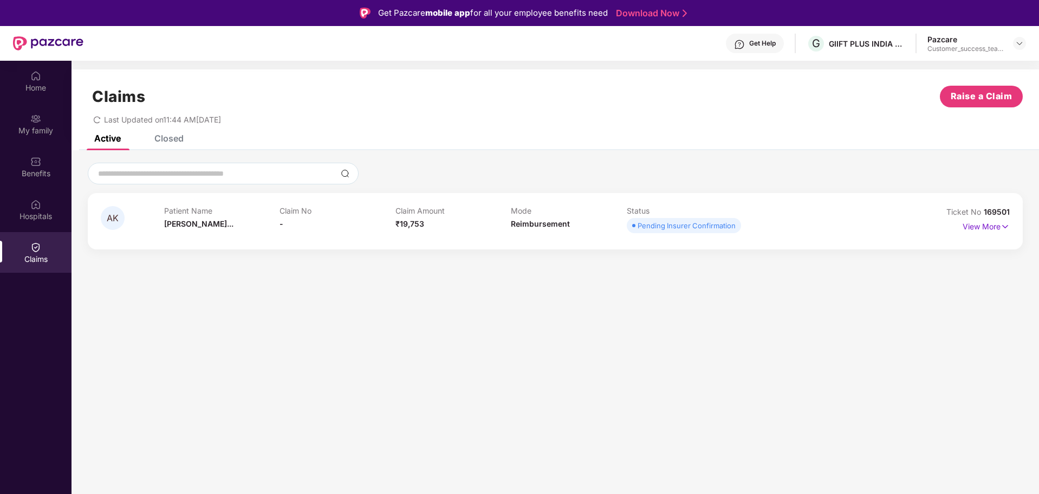
click at [693, 224] on div "View More" at bounding box center [953, 226] width 114 height 17
click at [693, 227] on p "View More" at bounding box center [986, 225] width 47 height 15
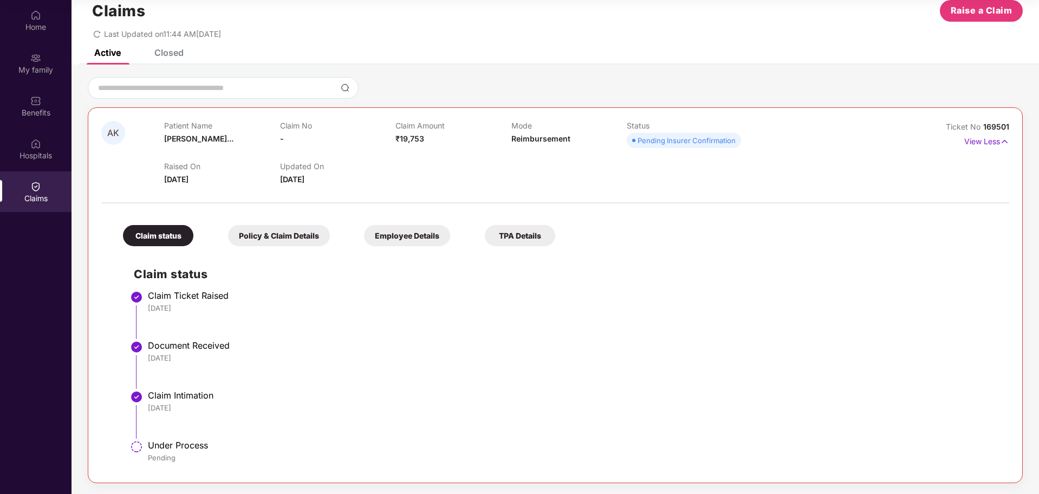
scroll to position [0, 0]
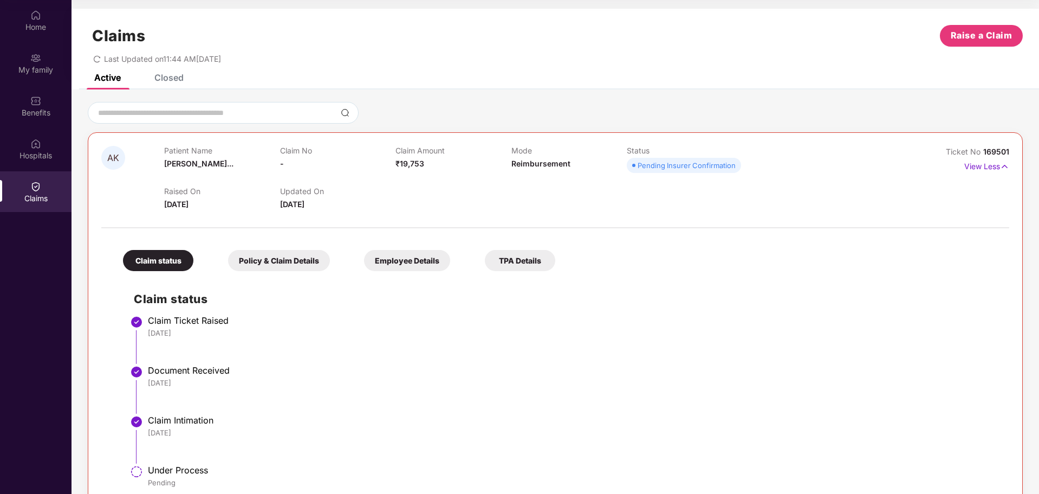
click at [167, 79] on div "Closed" at bounding box center [168, 77] width 29 height 11
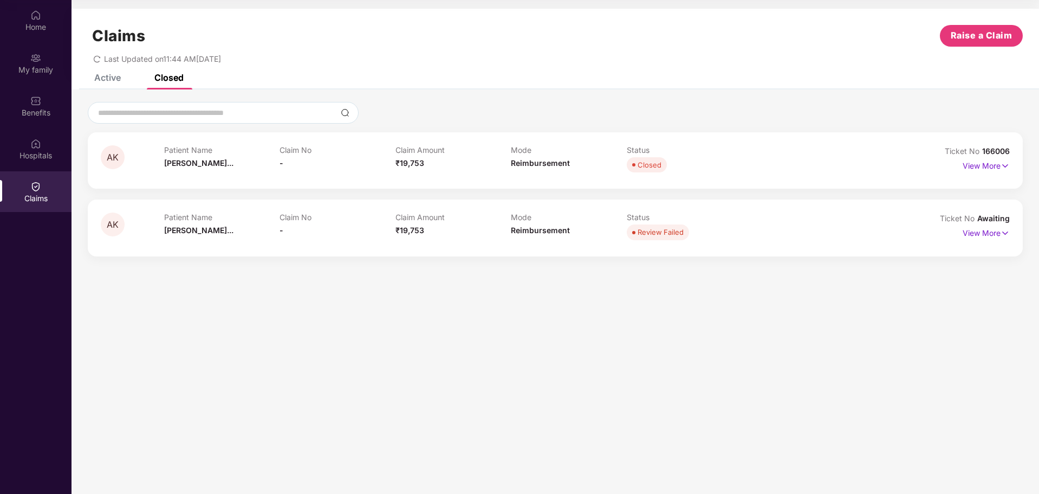
click at [693, 236] on div "AK Patient Name Akira Kommare... Claim No - Claim Amount ₹19,753 Mode Reimburse…" at bounding box center [555, 227] width 935 height 56
click at [693, 232] on p "View More" at bounding box center [986, 231] width 47 height 15
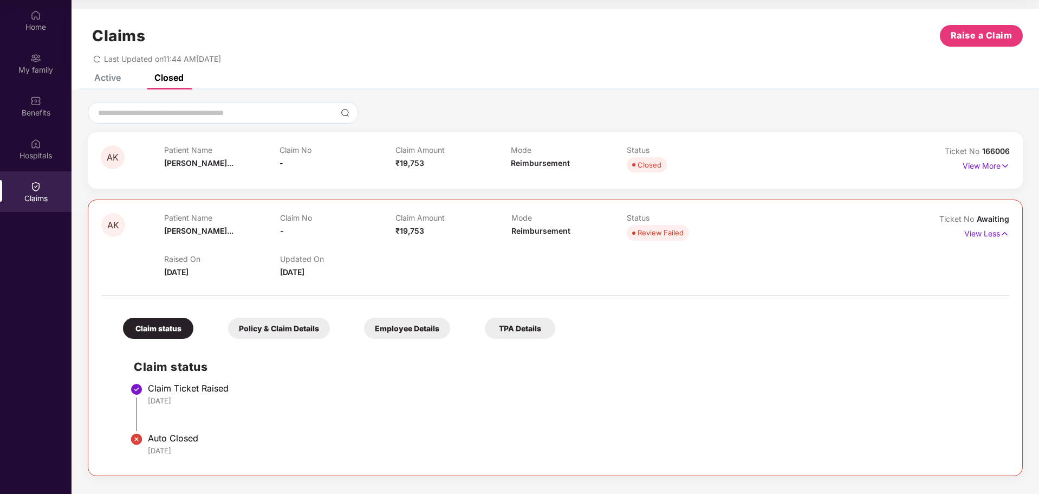
scroll to position [21, 0]
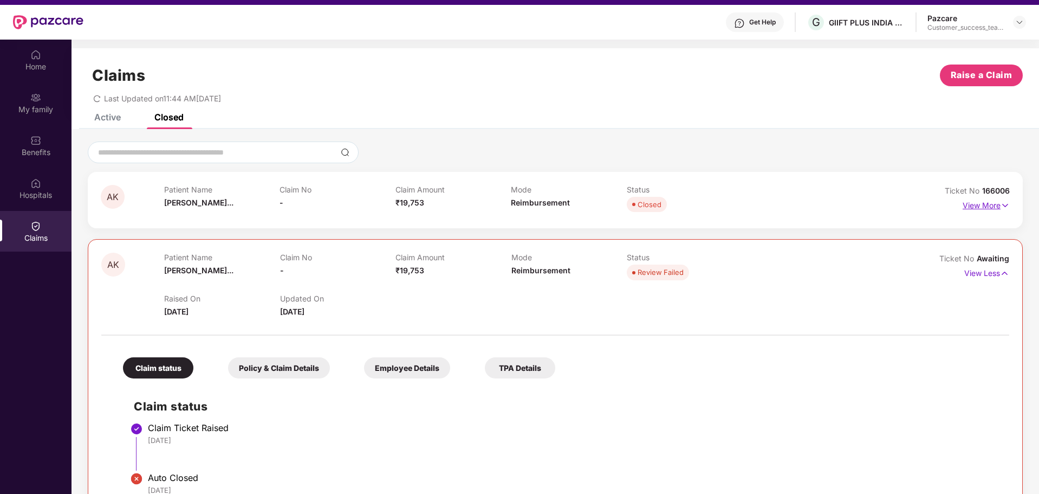
click at [693, 203] on p "View More" at bounding box center [986, 204] width 47 height 15
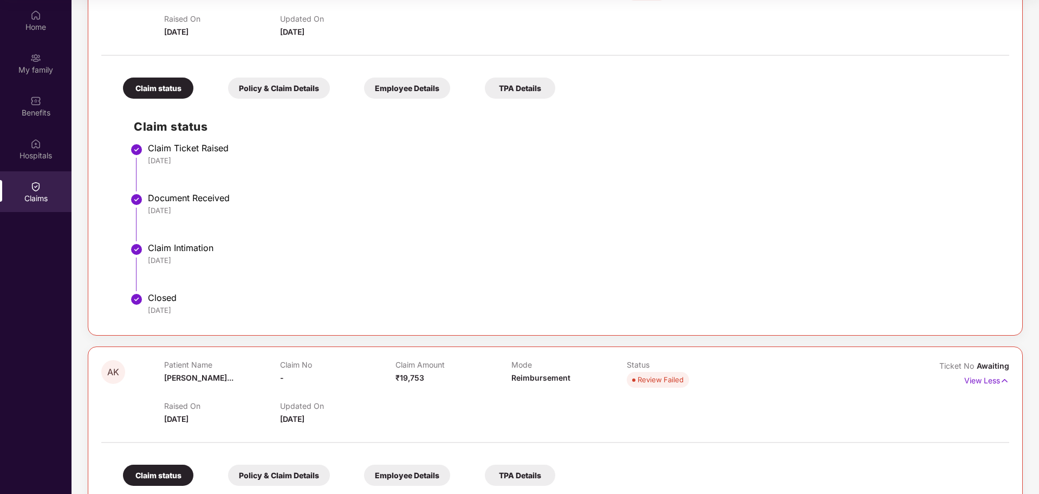
scroll to position [70, 0]
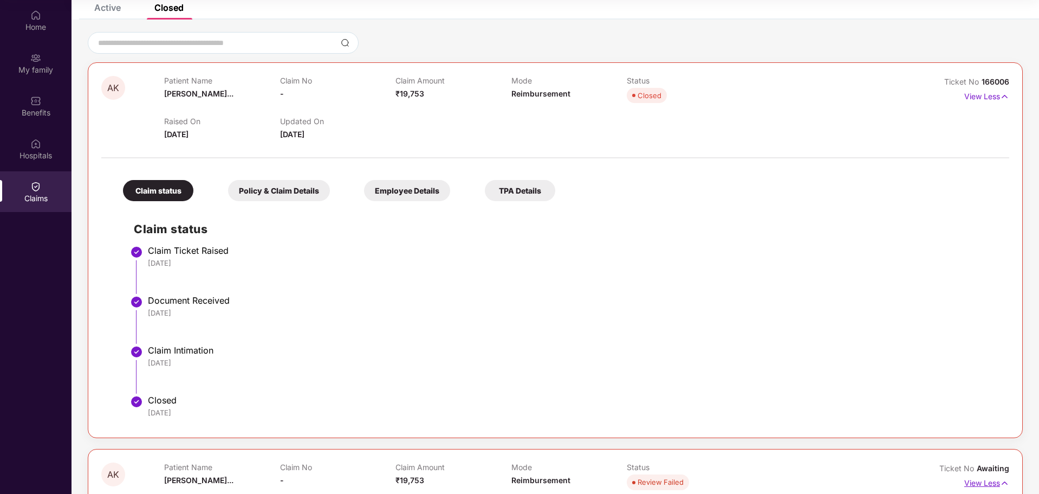
click at [693, 298] on p "View Less" at bounding box center [987, 481] width 45 height 15
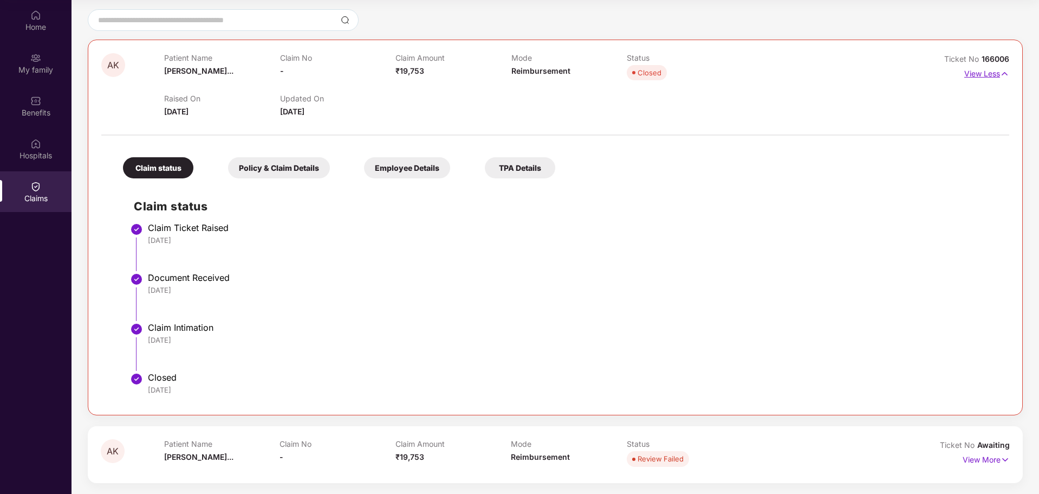
click at [693, 71] on p "View Less" at bounding box center [987, 72] width 45 height 15
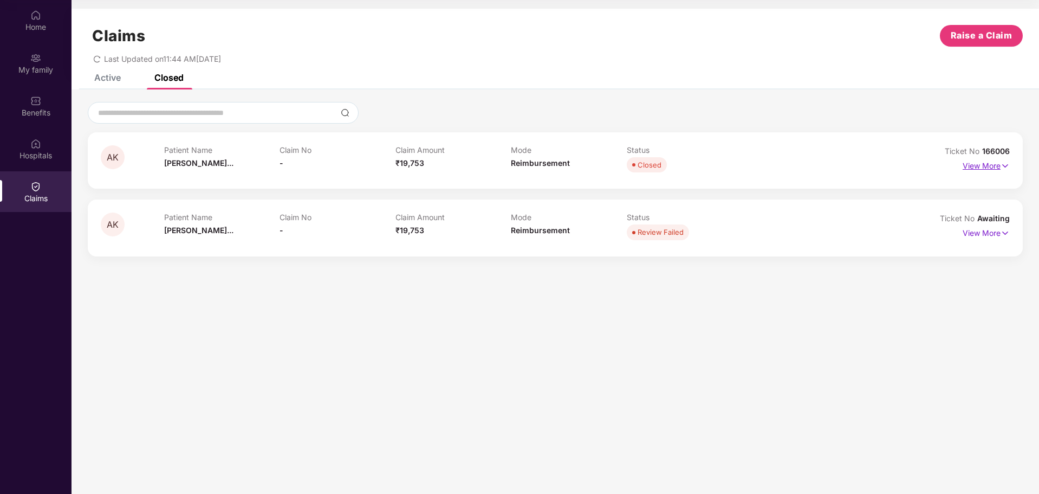
click at [693, 165] on p "View More" at bounding box center [986, 164] width 47 height 15
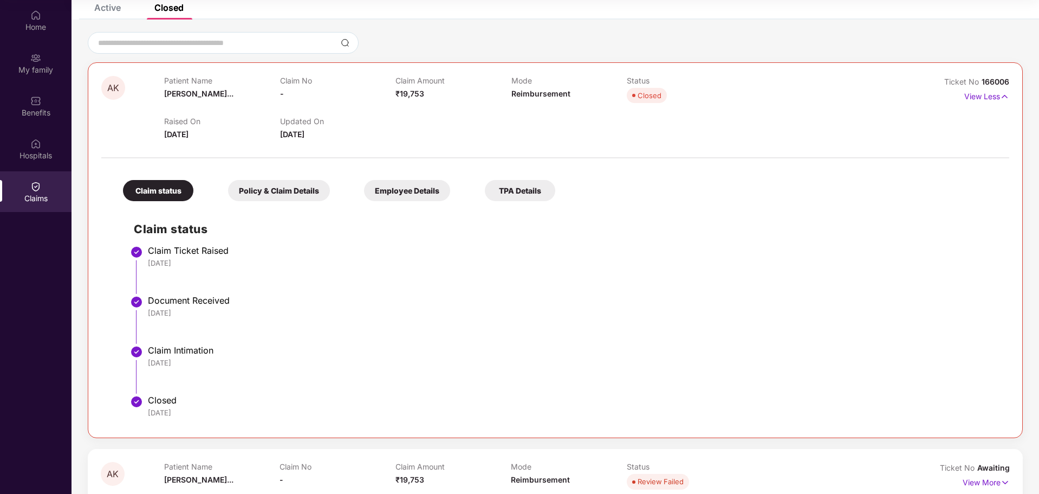
scroll to position [69, 0]
click at [301, 199] on div "Policy & Claim Details" at bounding box center [279, 190] width 102 height 21
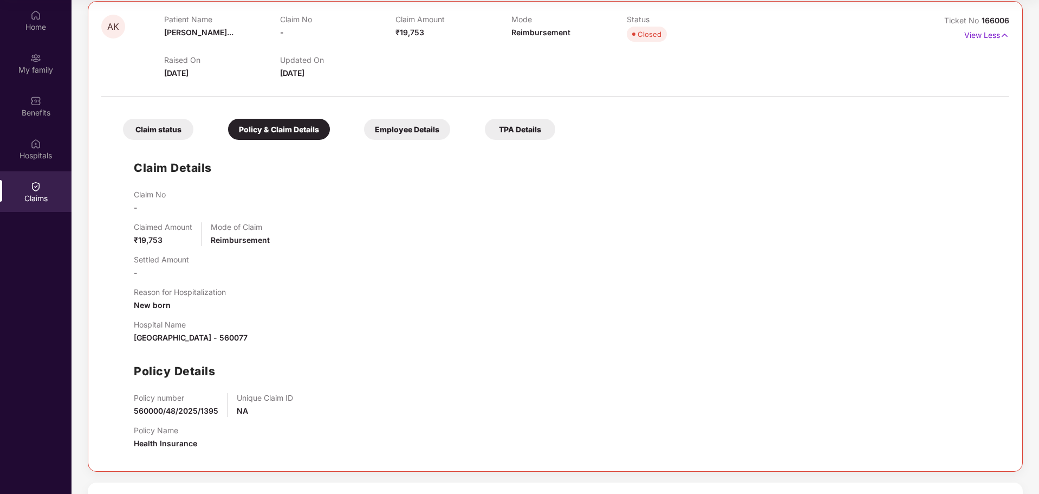
scroll to position [132, 0]
click at [399, 135] on div "Employee Details" at bounding box center [407, 128] width 86 height 21
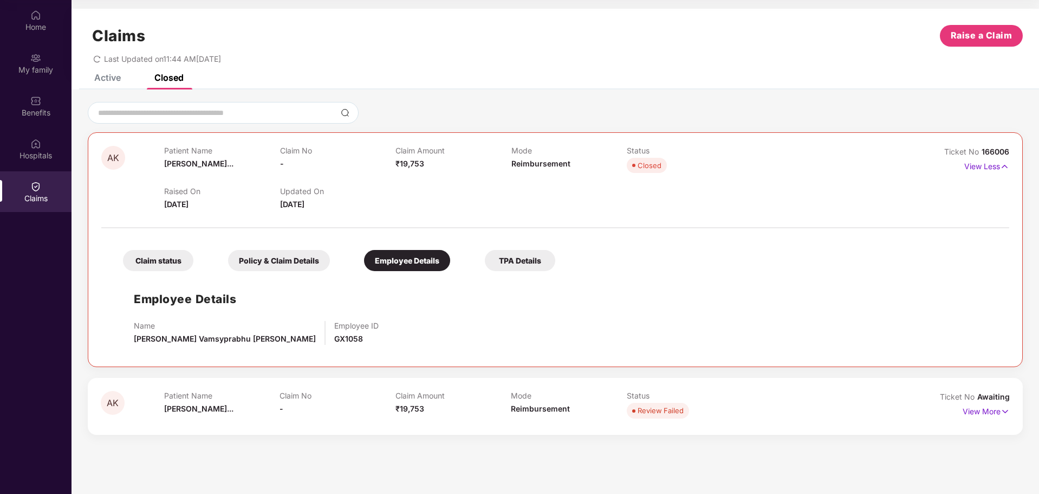
click at [528, 261] on div "TPA Details" at bounding box center [520, 260] width 70 height 21
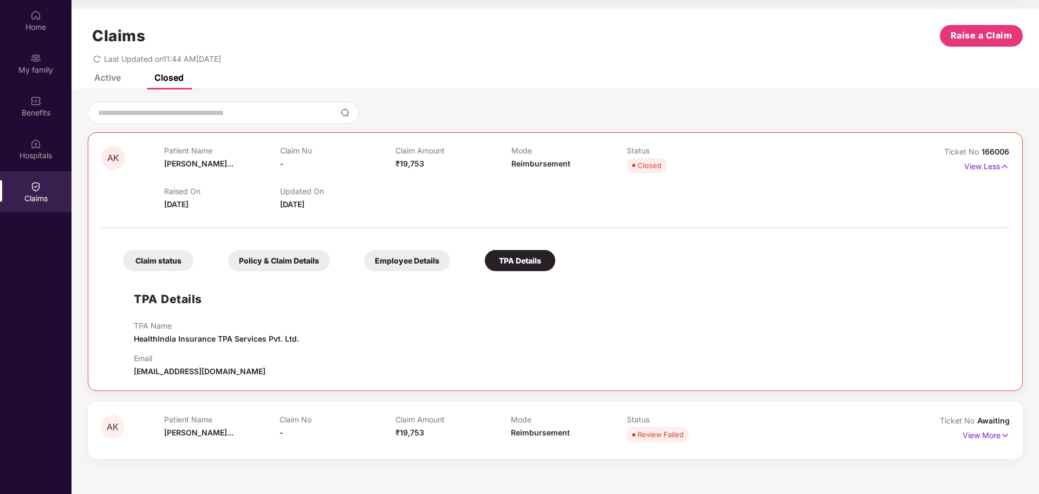
click at [122, 69] on div "Claims Raise a Claim Last Updated on 11:44 AM[DATE]" at bounding box center [556, 42] width 968 height 66
click at [112, 72] on div "Claims Raise a Claim Last Updated on 11:44 AM[DATE]" at bounding box center [556, 42] width 968 height 66
click at [109, 82] on div "Active" at bounding box center [107, 77] width 27 height 11
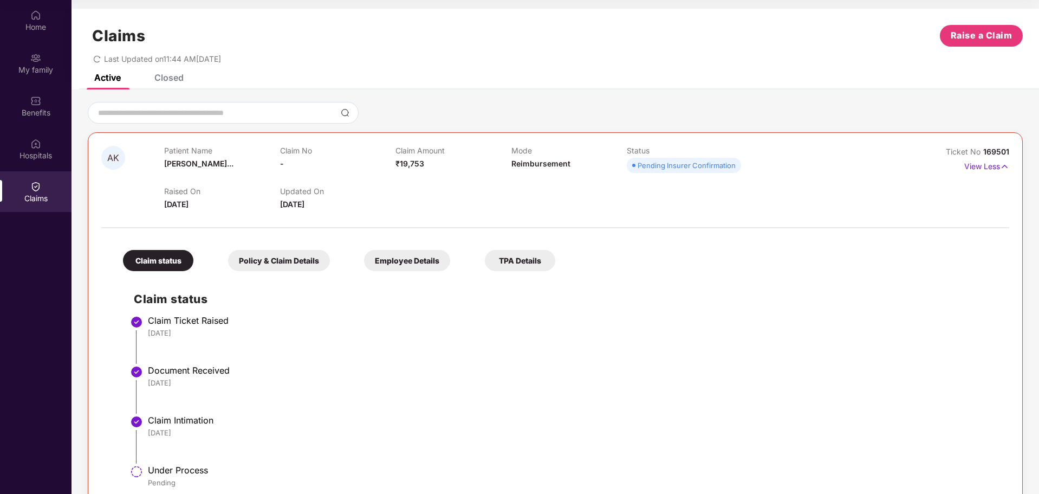
scroll to position [25, 0]
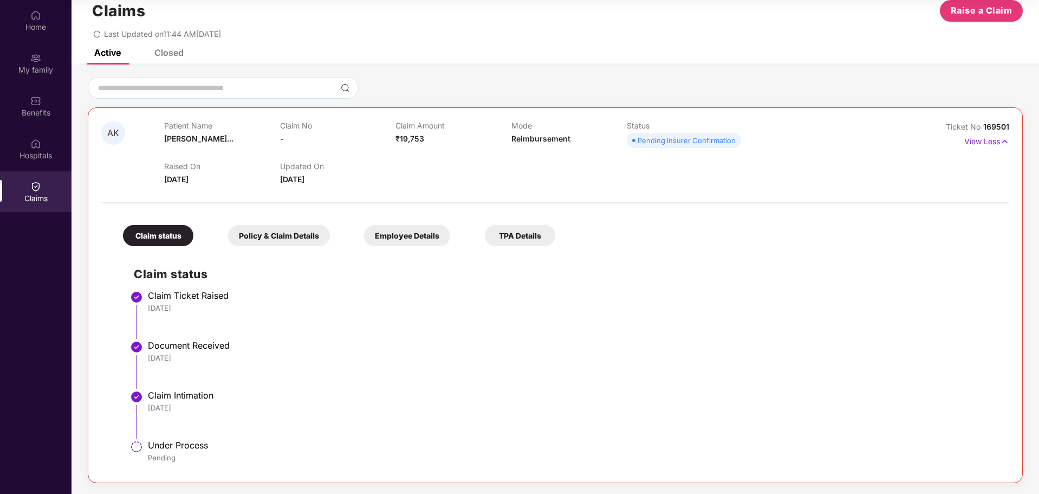
click at [280, 233] on div "Policy & Claim Details" at bounding box center [279, 235] width 102 height 21
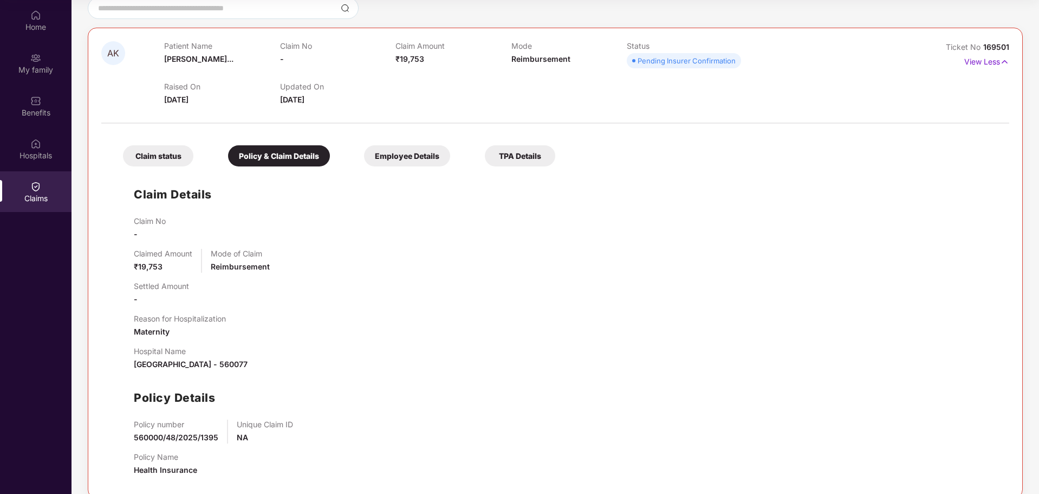
click at [158, 155] on div "Claim status" at bounding box center [158, 155] width 70 height 21
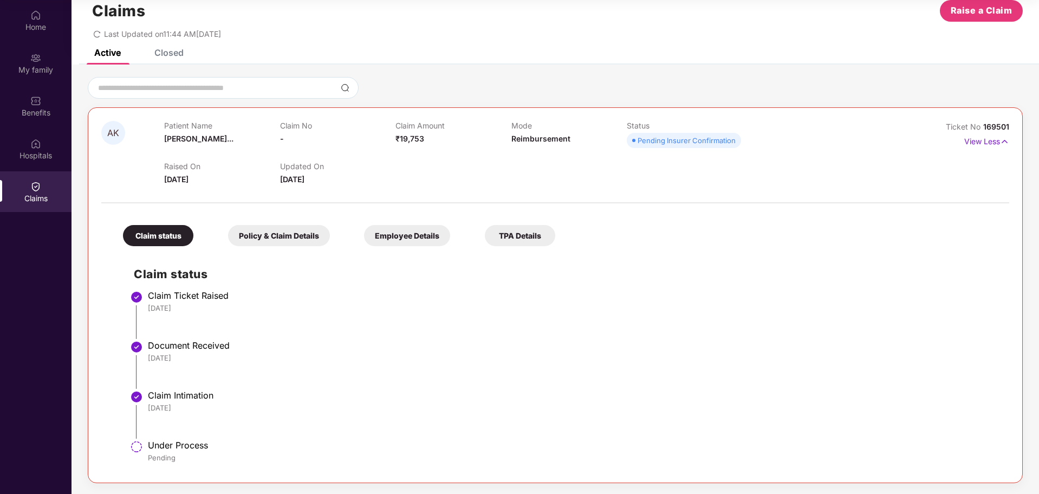
scroll to position [0, 0]
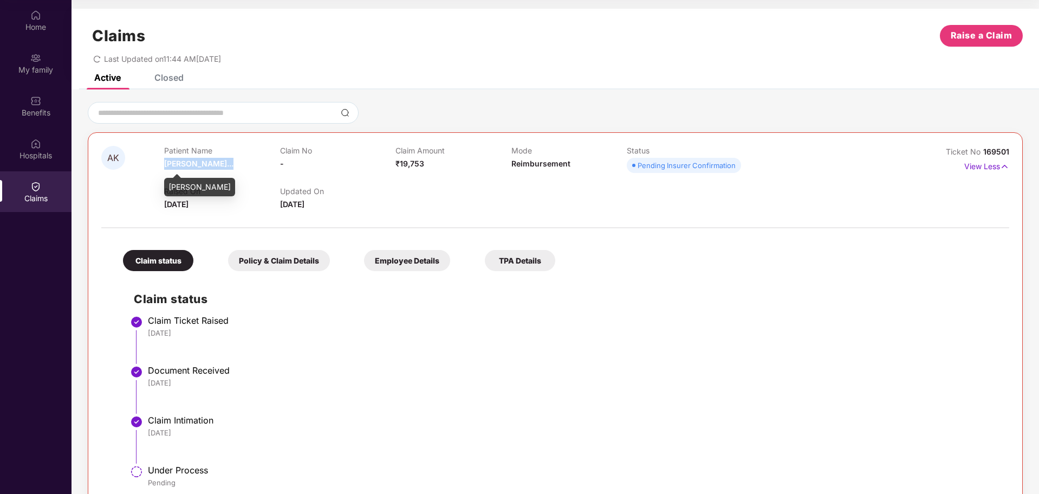
drag, startPoint x: 164, startPoint y: 163, endPoint x: 232, endPoint y: 166, distance: 68.4
click at [232, 166] on div "Patient Name Akira Kommare..." at bounding box center [221, 161] width 115 height 30
drag, startPoint x: 169, startPoint y: 187, endPoint x: 239, endPoint y: 190, distance: 70.5
click at [235, 190] on div "[PERSON_NAME]" at bounding box center [199, 187] width 71 height 18
copy div "[PERSON_NAME]"
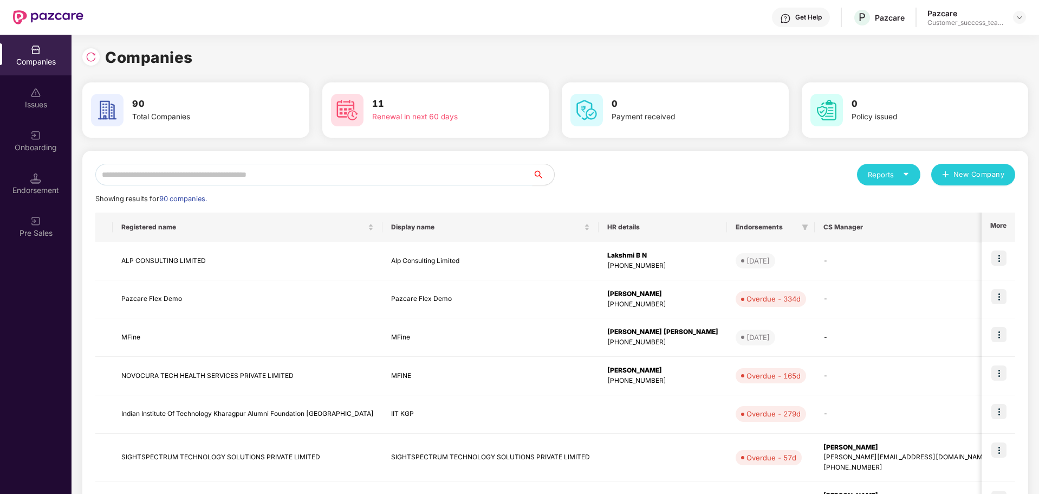
click at [403, 183] on input "text" at bounding box center [313, 175] width 437 height 22
type input "*"
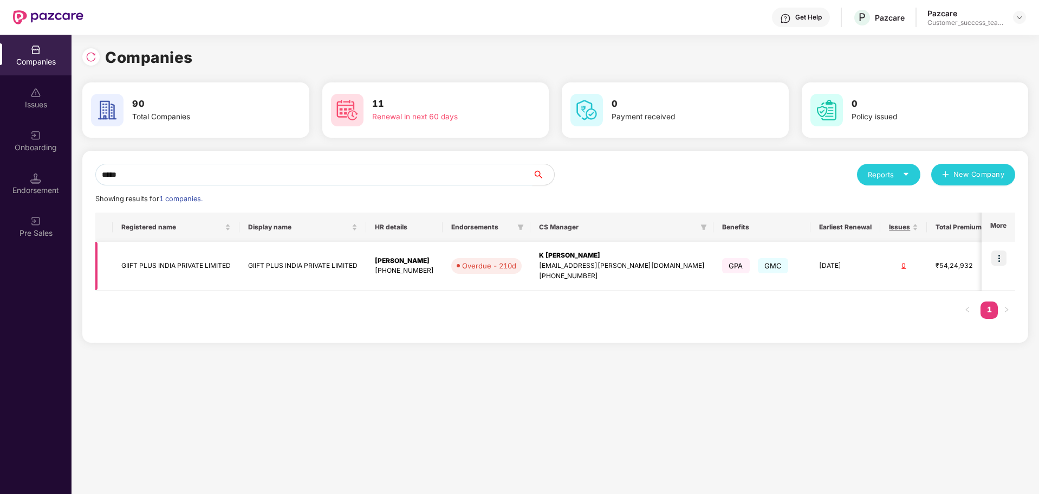
type input "*****"
click at [998, 253] on img at bounding box center [999, 257] width 15 height 15
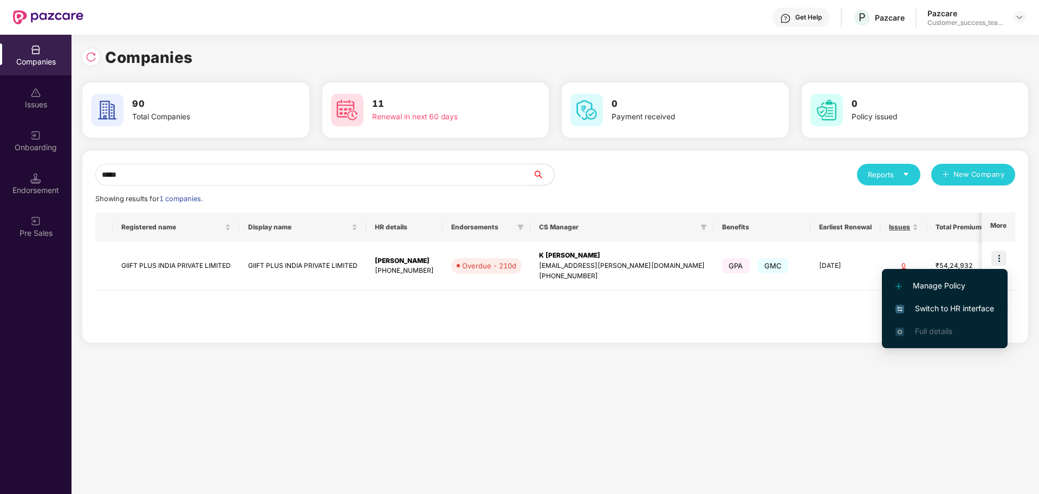
click at [923, 313] on span "Switch to HR interface" at bounding box center [945, 308] width 99 height 12
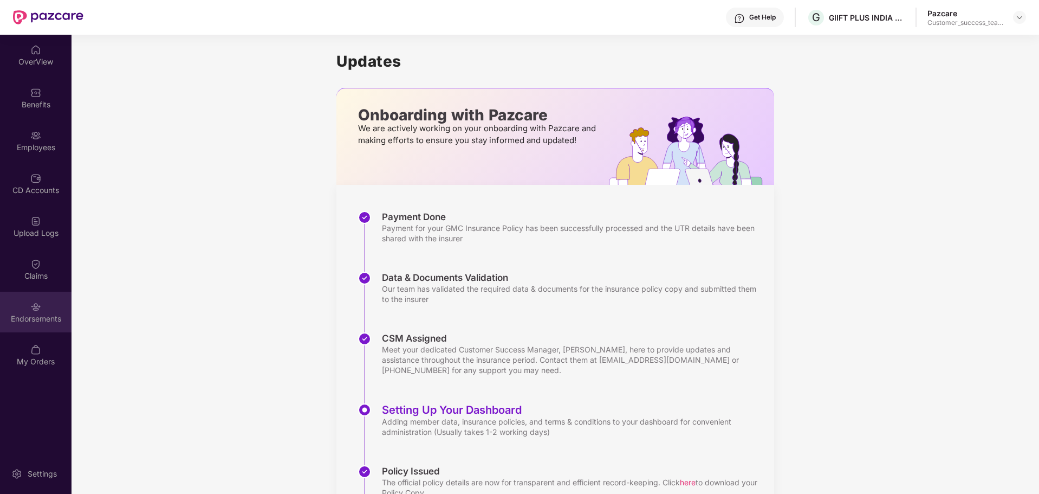
click at [59, 306] on div "Endorsements" at bounding box center [36, 312] width 72 height 41
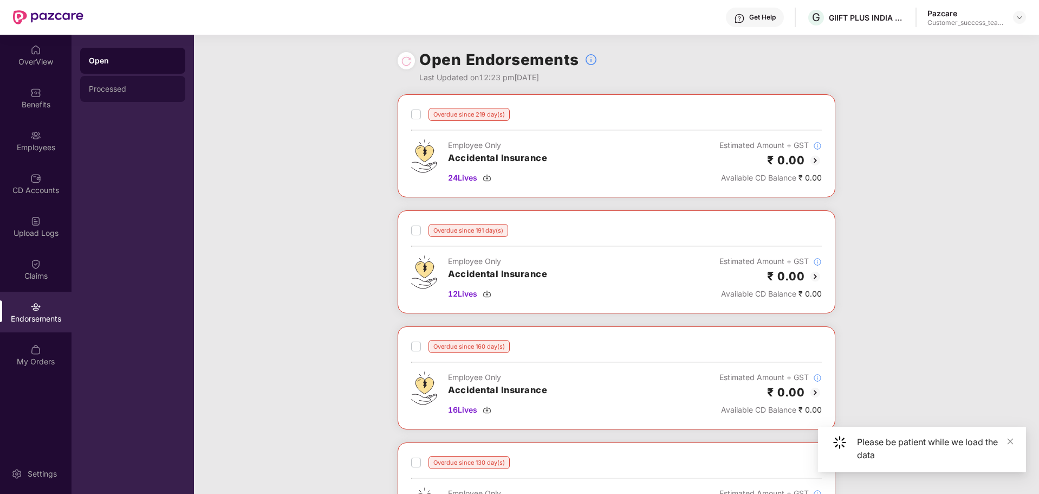
click at [113, 92] on div "Processed" at bounding box center [133, 89] width 88 height 9
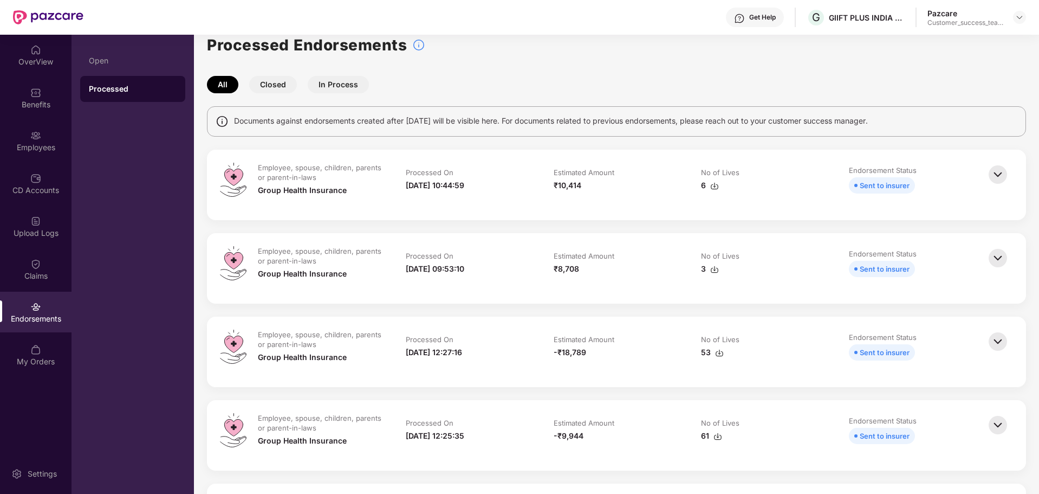
scroll to position [15, 0]
click at [42, 60] on div "OverView" at bounding box center [36, 61] width 72 height 11
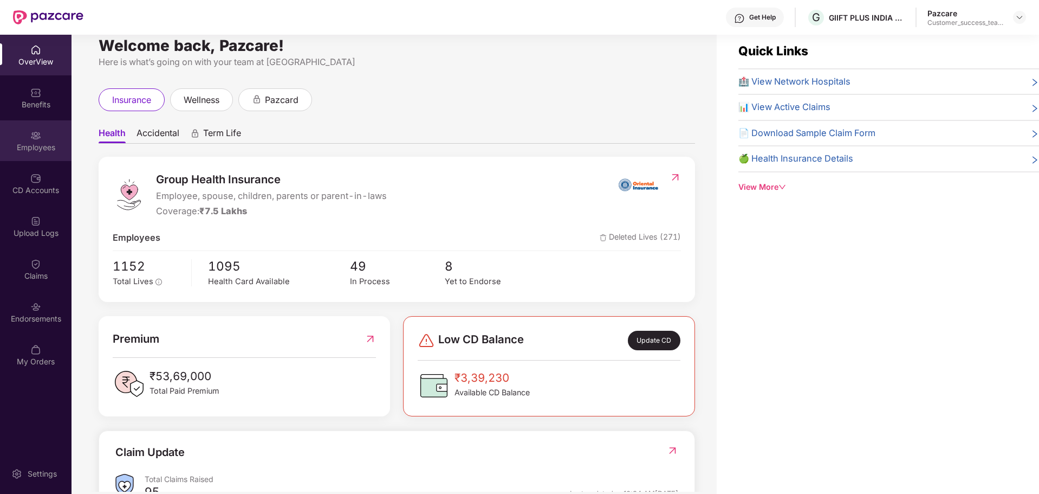
click at [33, 154] on div "Employees" at bounding box center [36, 140] width 72 height 41
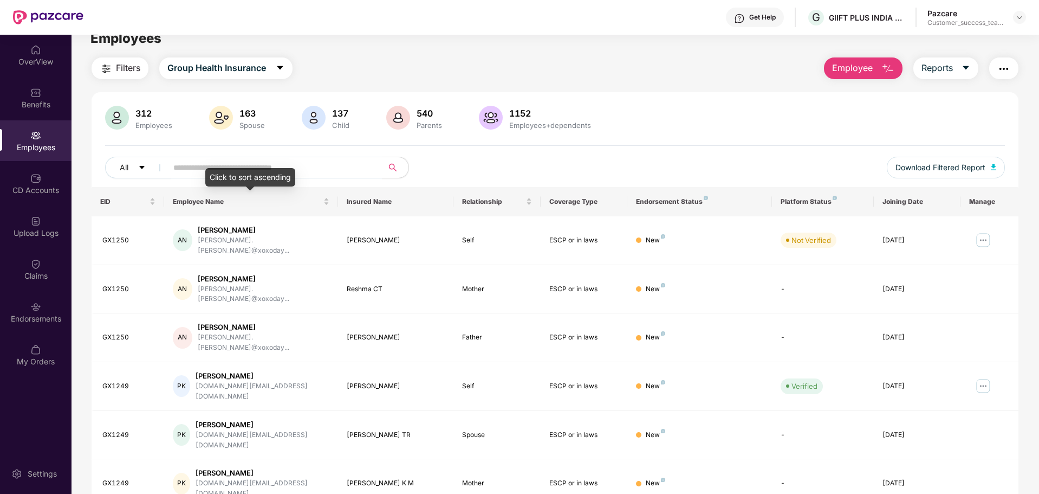
click at [243, 177] on div "Click to sort ascending" at bounding box center [250, 177] width 90 height 18
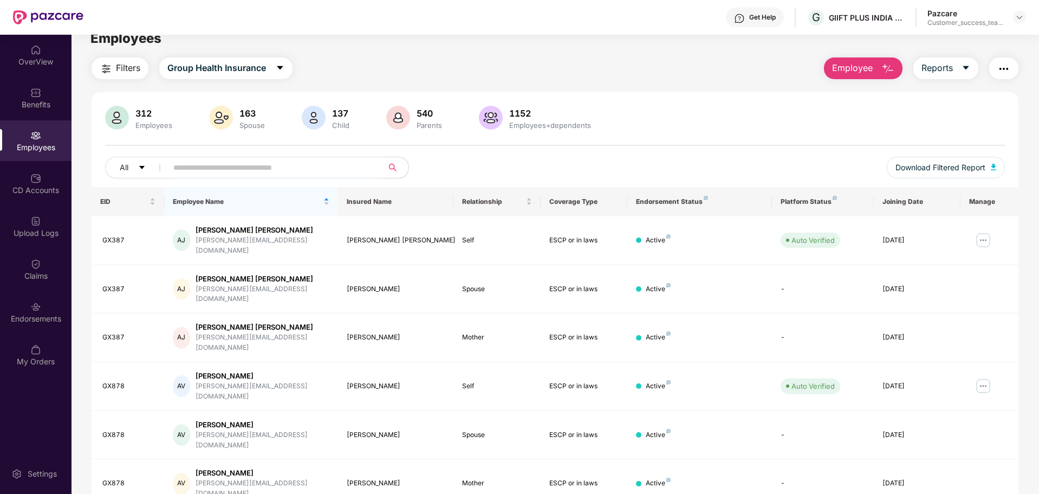
click at [212, 164] on input "text" at bounding box center [270, 167] width 195 height 16
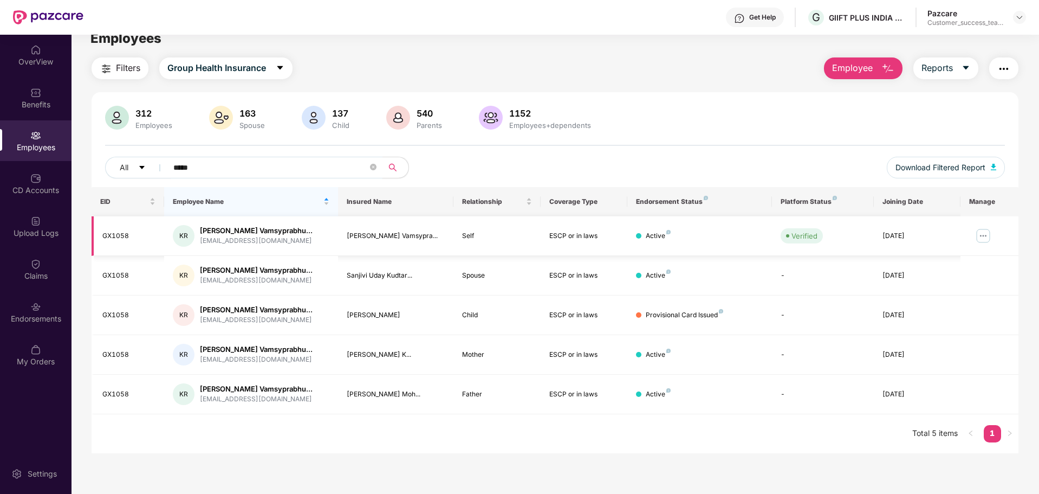
type input "*****"
click at [985, 237] on img at bounding box center [983, 235] width 17 height 17
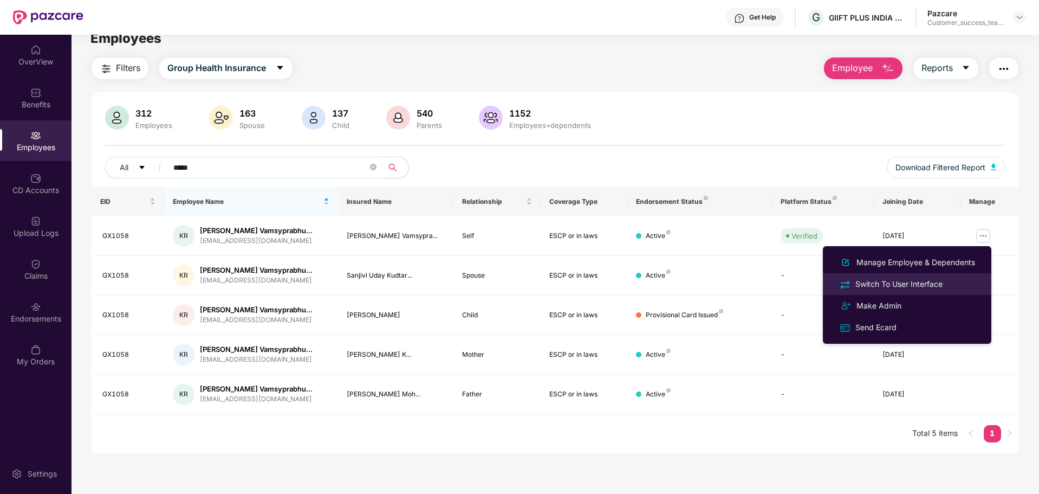
click at [924, 280] on div "Switch To User Interface" at bounding box center [900, 284] width 92 height 12
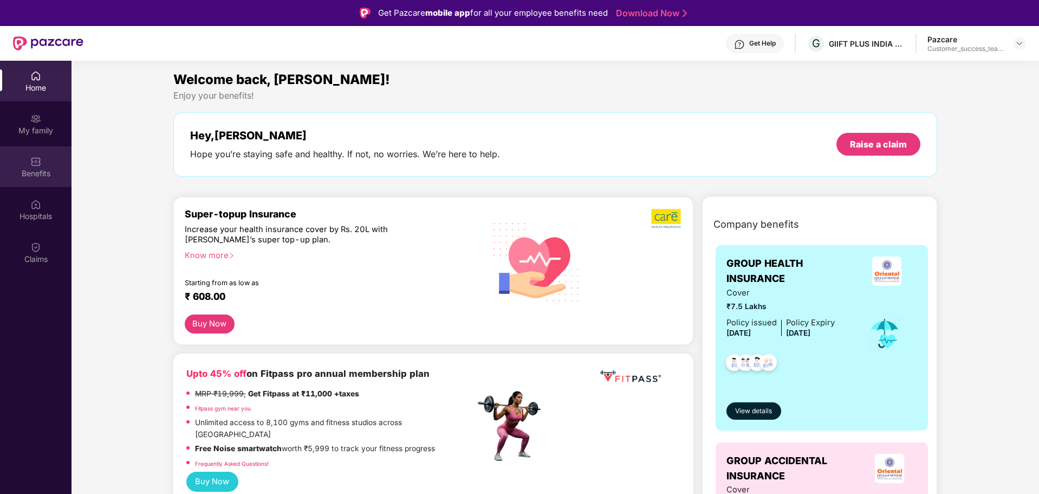
click at [40, 183] on div "Benefits" at bounding box center [36, 166] width 72 height 41
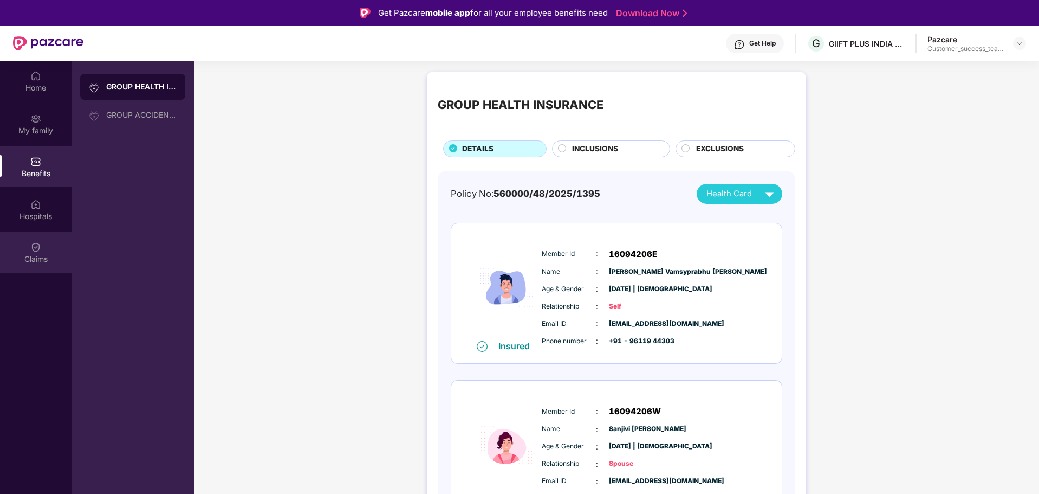
click at [36, 255] on div "Claims" at bounding box center [36, 259] width 72 height 11
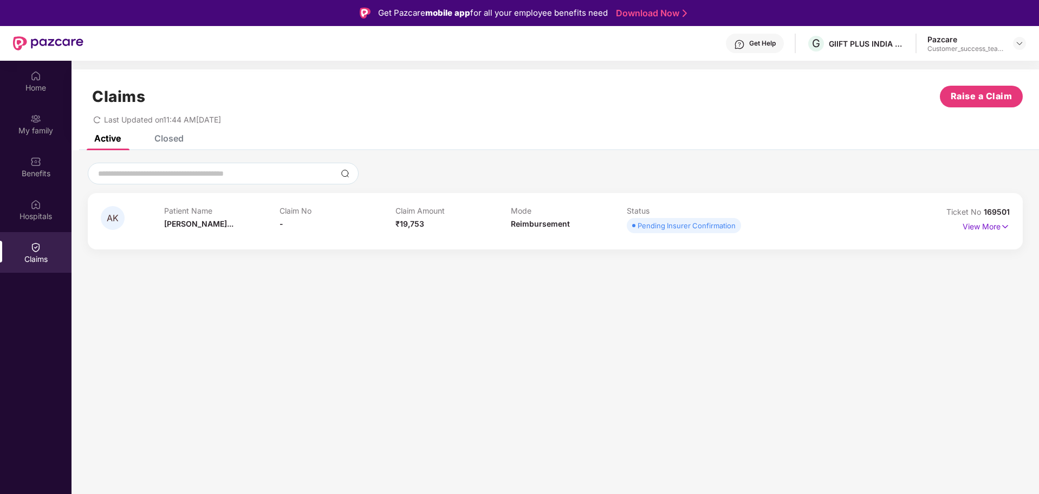
click at [160, 210] on div "AK" at bounding box center [132, 221] width 63 height 30
click at [1001, 227] on img at bounding box center [1005, 227] width 9 height 12
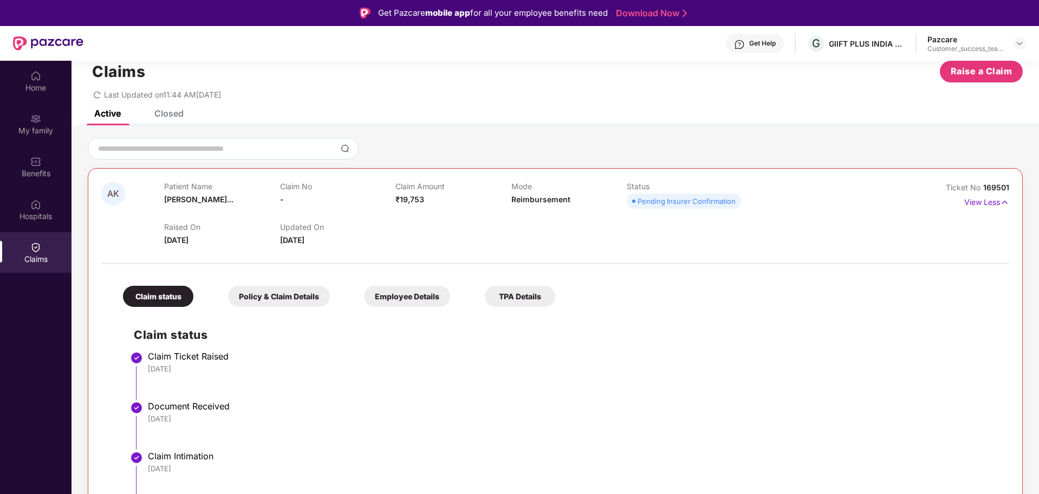
scroll to position [61, 0]
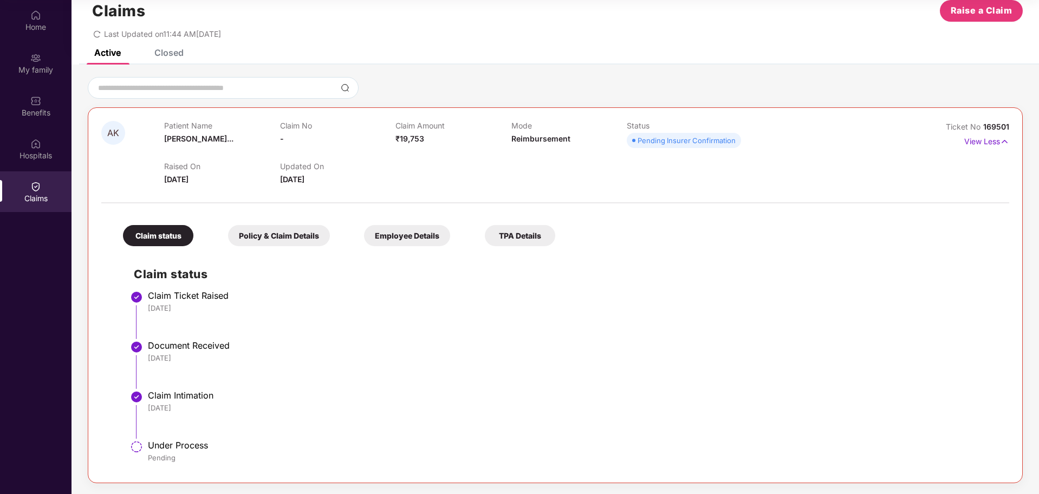
click at [166, 47] on div "Claims Raise a Claim Last Updated on 11:44 AM[DATE]" at bounding box center [556, 17] width 968 height 66
click at [166, 53] on div "Closed" at bounding box center [168, 52] width 29 height 11
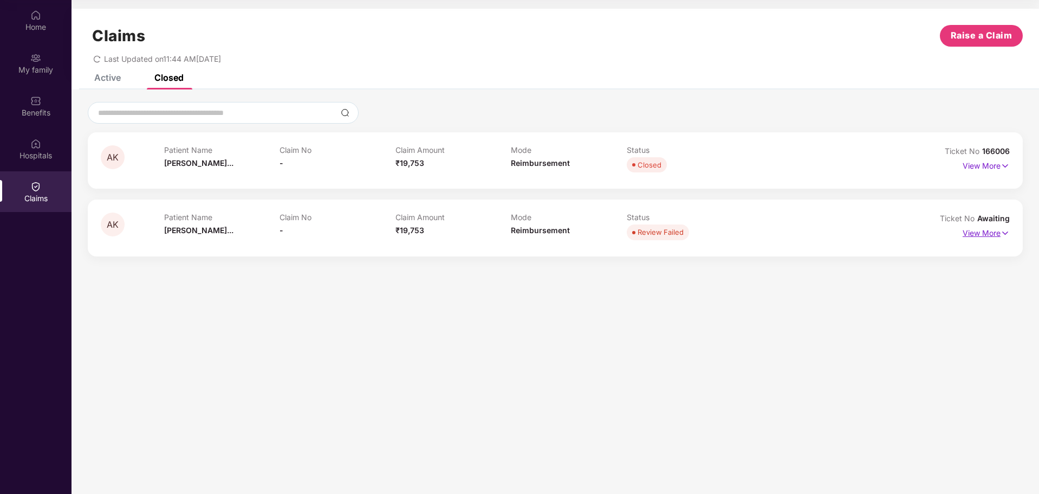
click at [984, 232] on p "View More" at bounding box center [986, 231] width 47 height 15
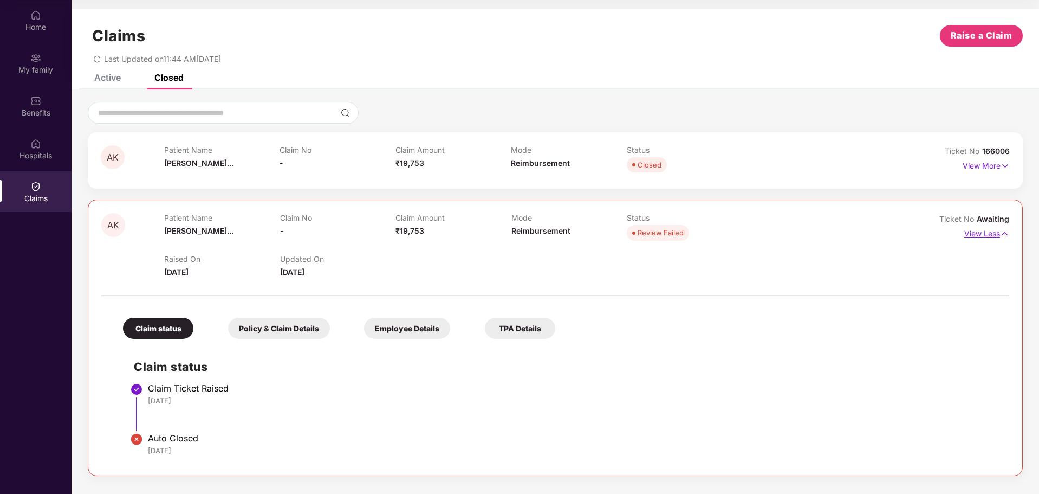
click at [1000, 235] on p "View Less" at bounding box center [987, 232] width 45 height 15
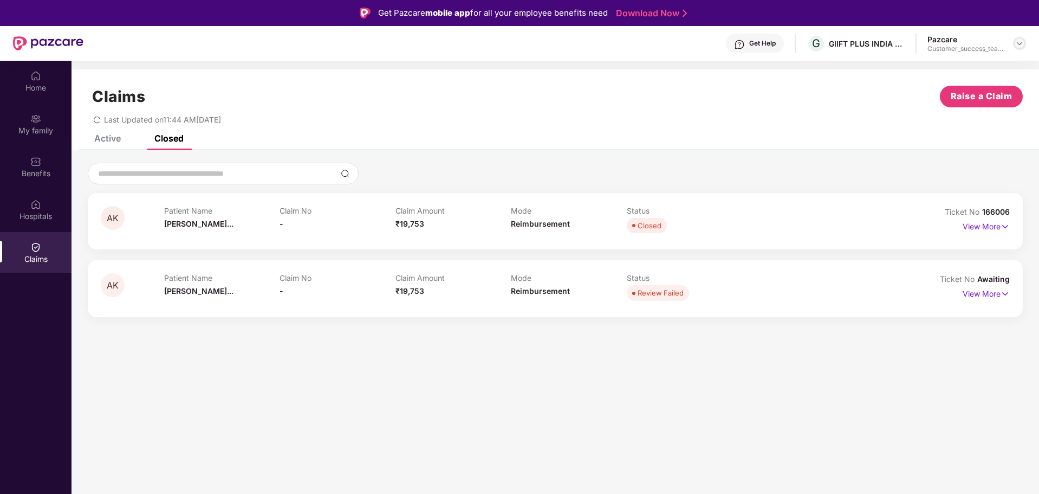
click at [1021, 40] on img at bounding box center [1020, 43] width 9 height 9
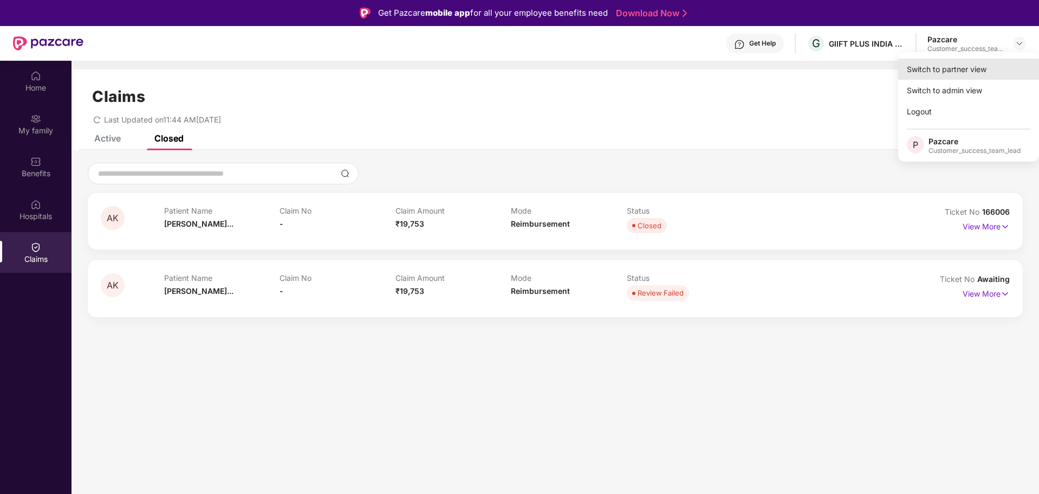
click at [952, 79] on div "Switch to partner view" at bounding box center [968, 69] width 141 height 21
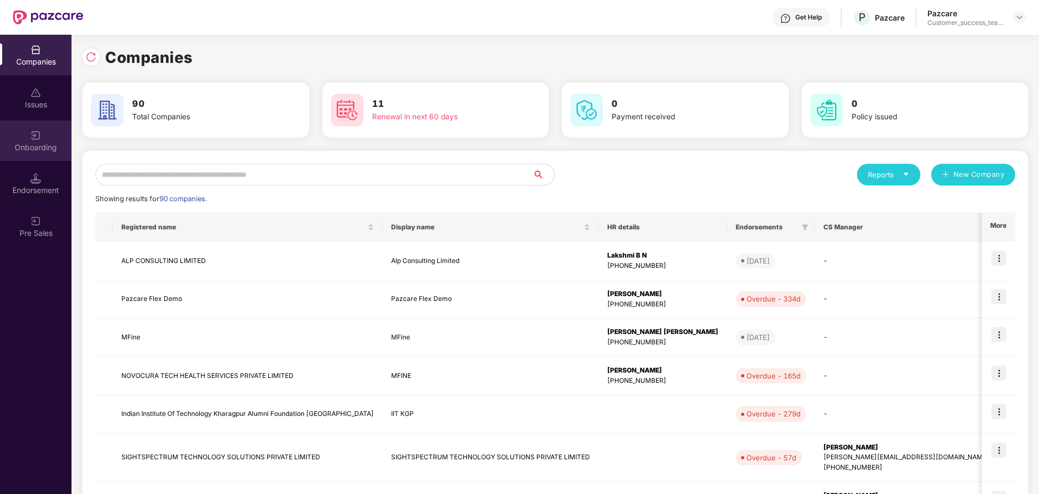
click at [47, 146] on div "Onboarding" at bounding box center [36, 147] width 72 height 11
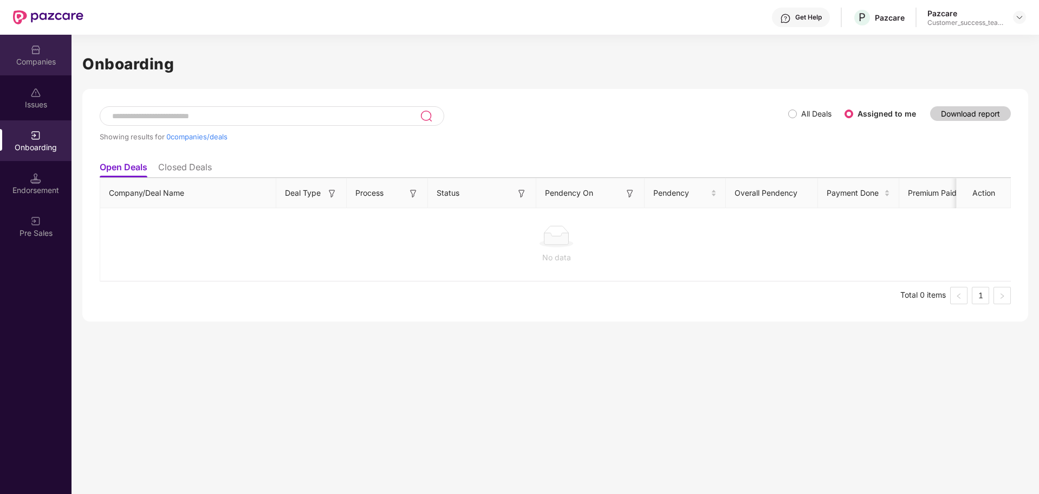
click at [42, 63] on div "Companies" at bounding box center [36, 61] width 72 height 11
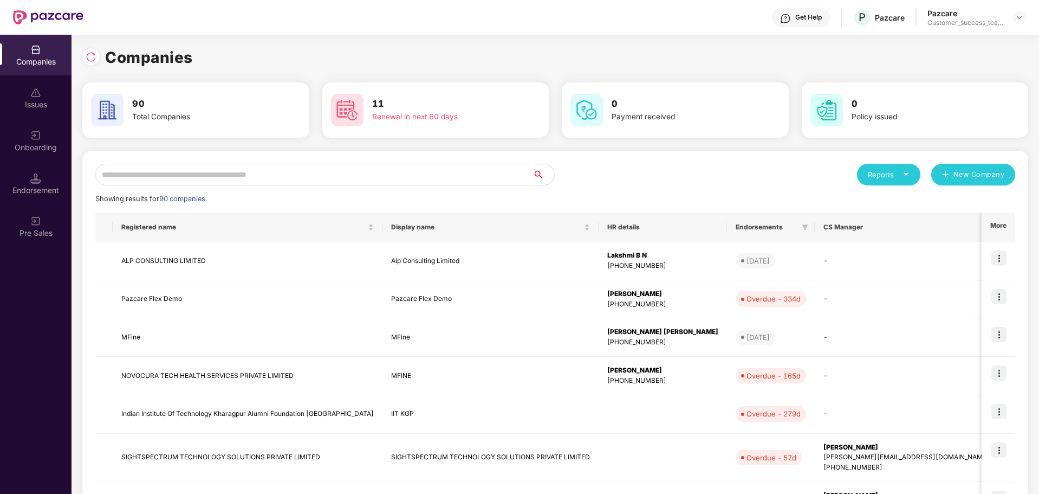
click at [435, 183] on input "text" at bounding box center [313, 175] width 437 height 22
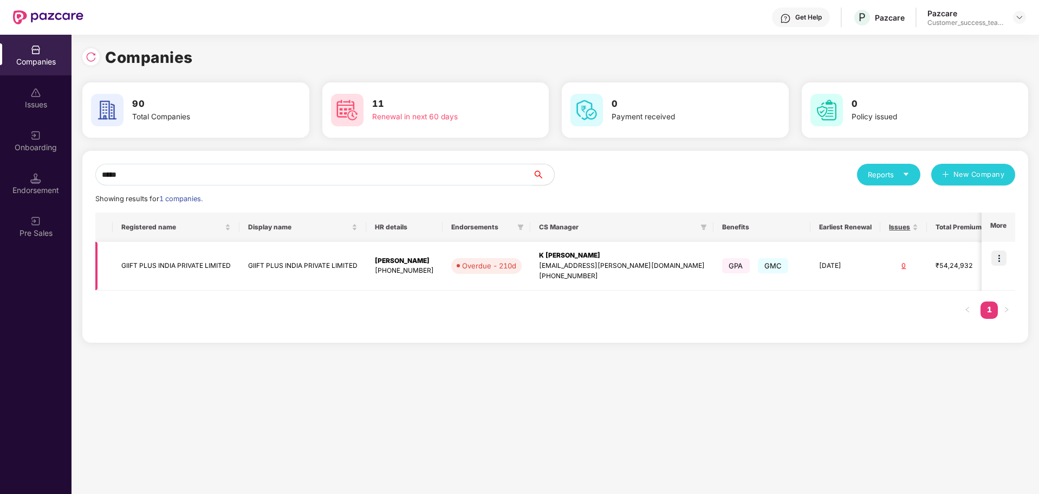
type input "*****"
click at [996, 262] on img at bounding box center [999, 257] width 15 height 15
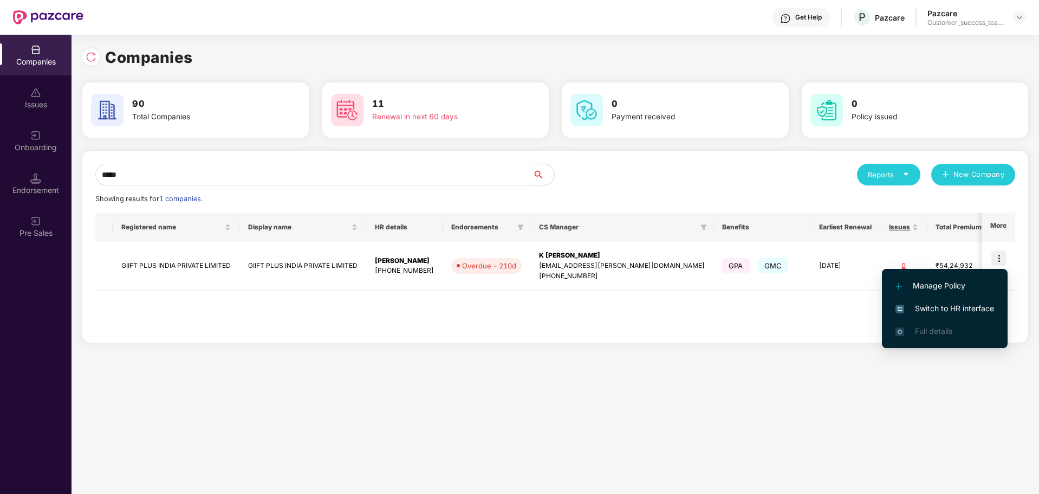
click at [960, 310] on span "Switch to HR interface" at bounding box center [945, 308] width 99 height 12
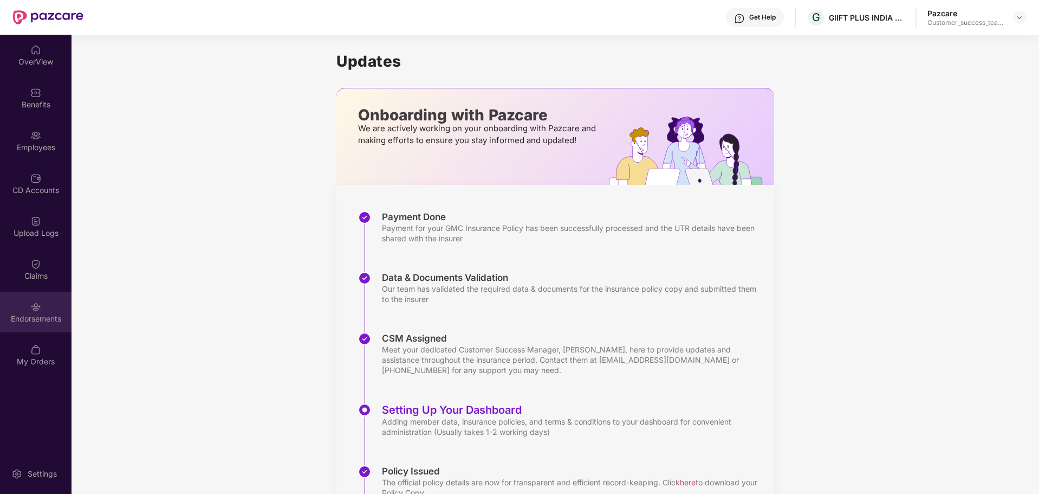
click at [46, 309] on div "Endorsements" at bounding box center [36, 312] width 72 height 41
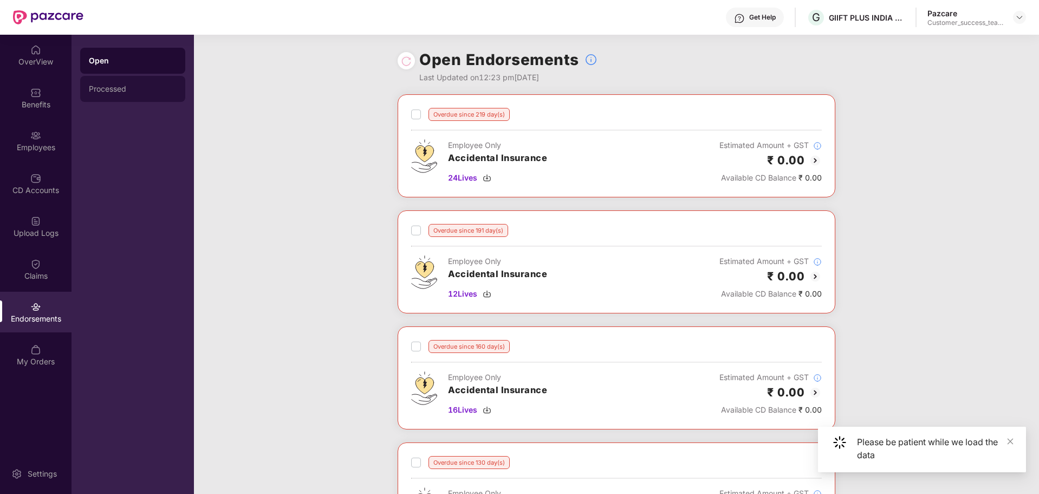
click at [147, 84] on div "Processed" at bounding box center [132, 89] width 105 height 26
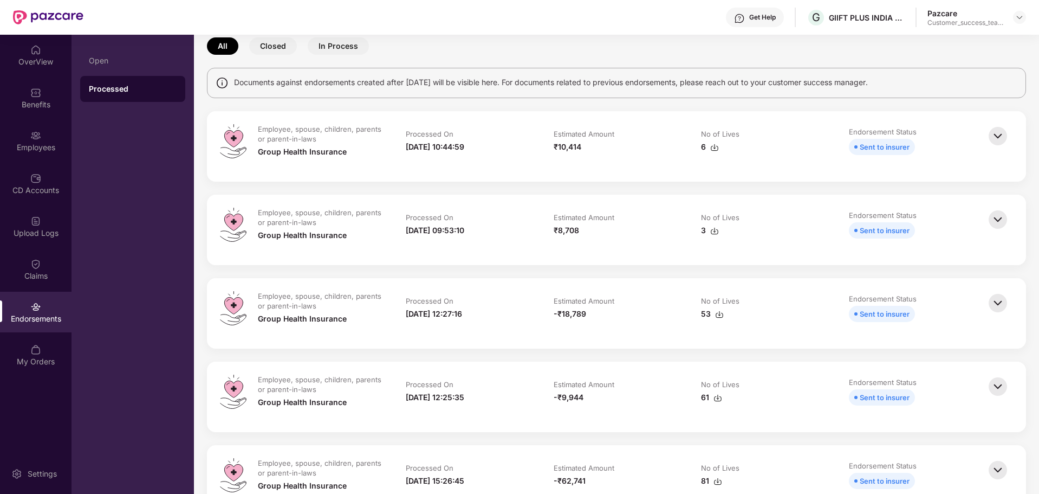
scroll to position [53, 0]
click at [712, 234] on img at bounding box center [714, 231] width 9 height 9
click at [717, 150] on img at bounding box center [714, 148] width 9 height 9
